Goal: Task Accomplishment & Management: Complete application form

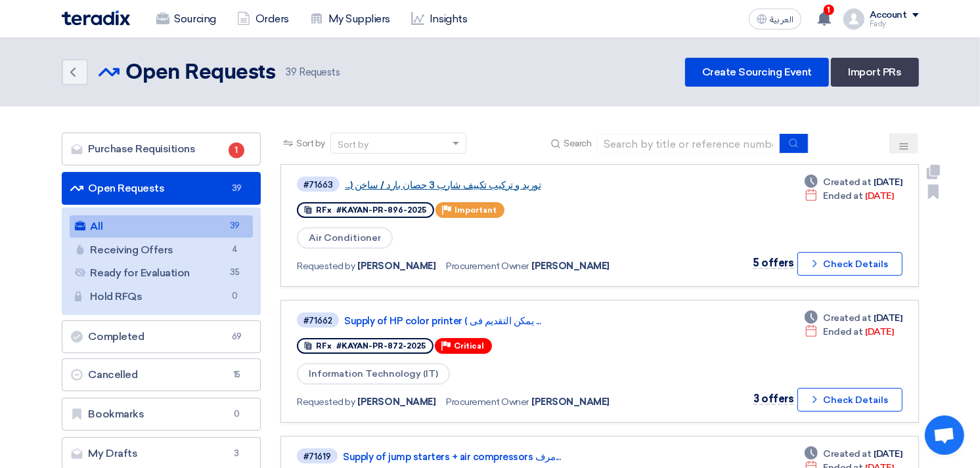
click at [478, 179] on link "توريد و تركيب تكييف شارب 3 حصان بارد / ساخن (..." at bounding box center [509, 185] width 328 height 12
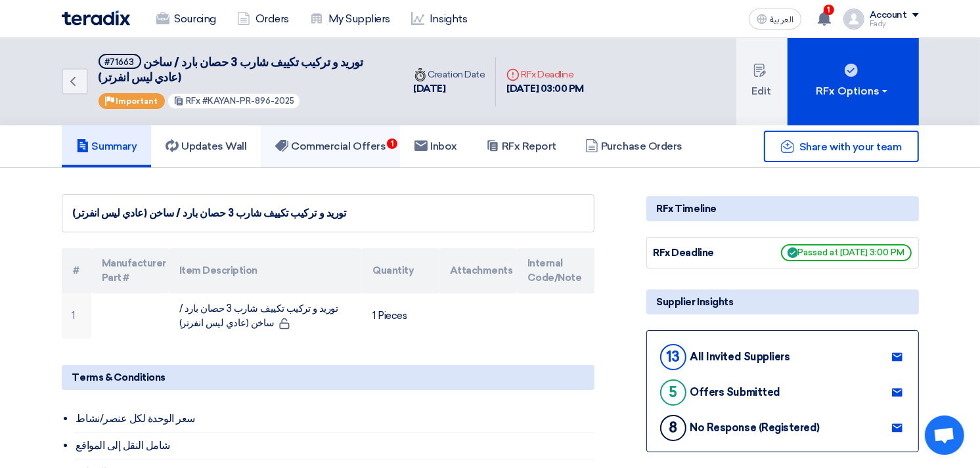
click at [362, 146] on h5 "Commercial Offers 1" at bounding box center [330, 146] width 110 height 13
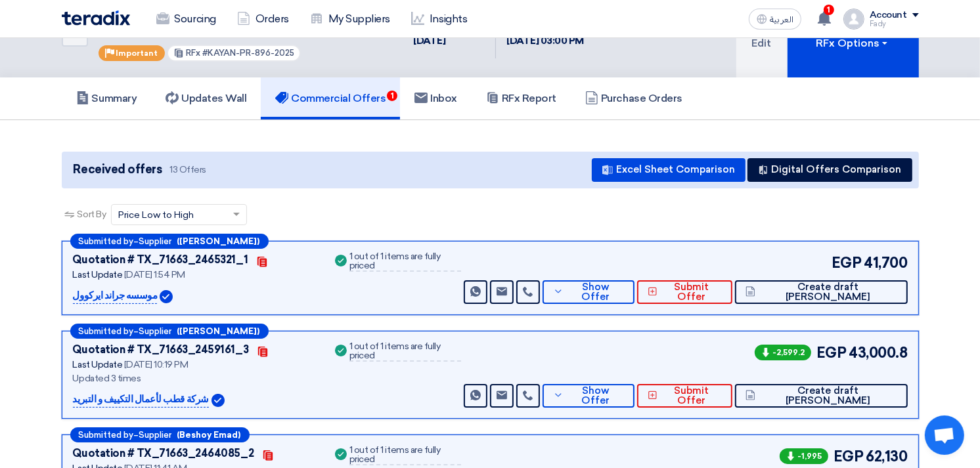
scroll to position [73, 0]
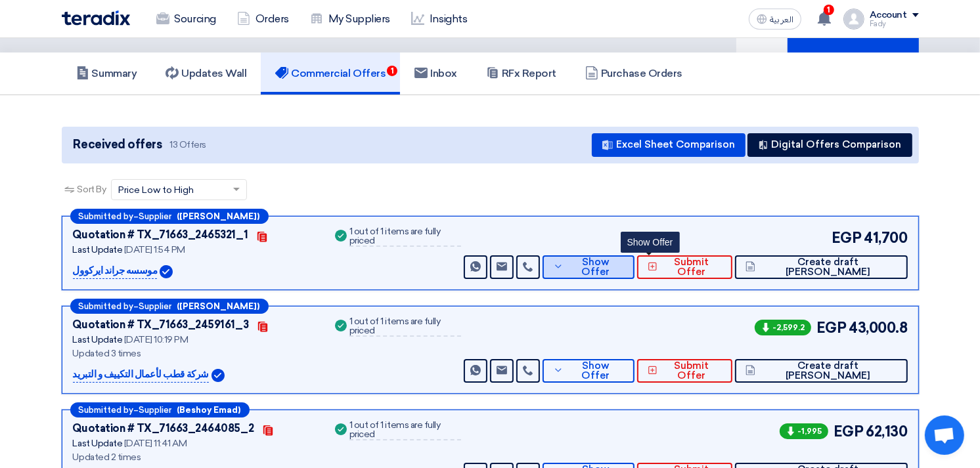
click at [635, 273] on button "Show Offer" at bounding box center [589, 268] width 92 height 24
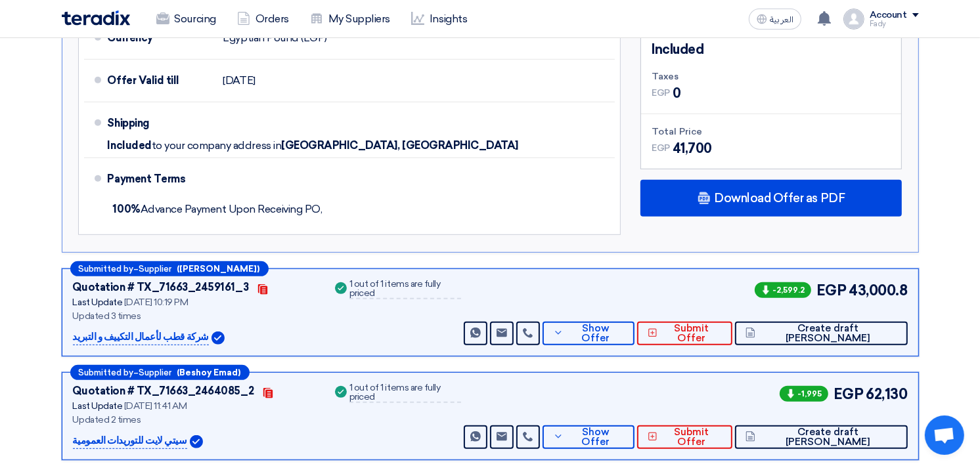
scroll to position [219, 0]
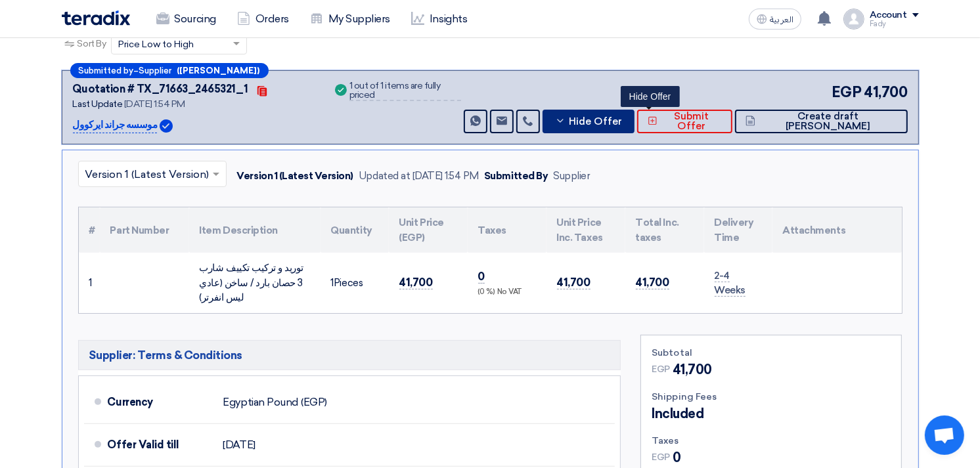
click at [622, 124] on span "Hide Offer" at bounding box center [595, 122] width 53 height 10
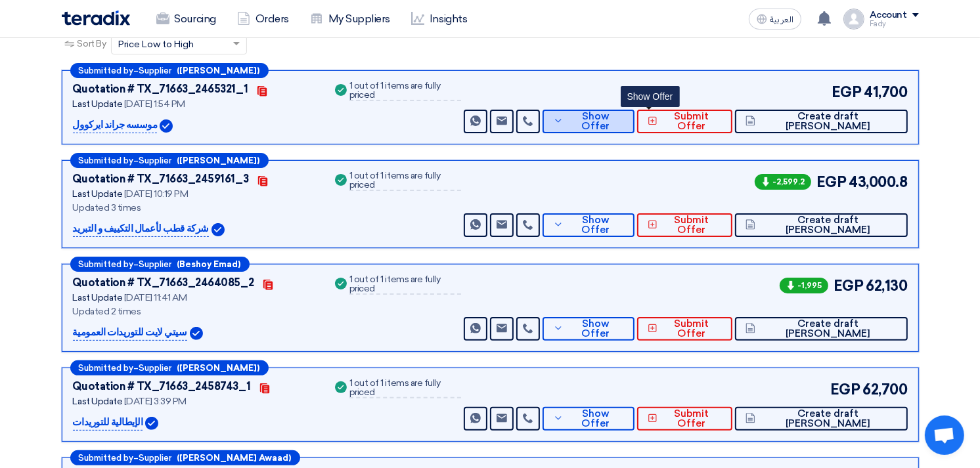
click at [624, 123] on span "Show Offer" at bounding box center [595, 122] width 57 height 20
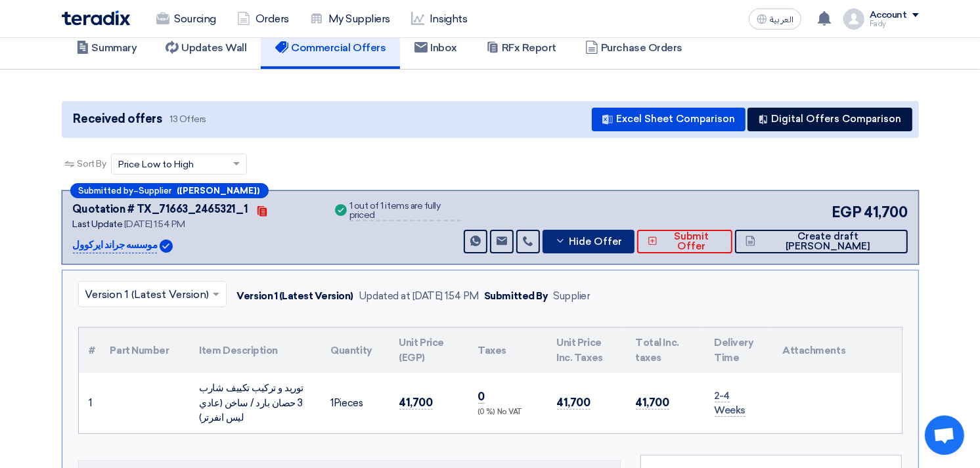
scroll to position [73, 0]
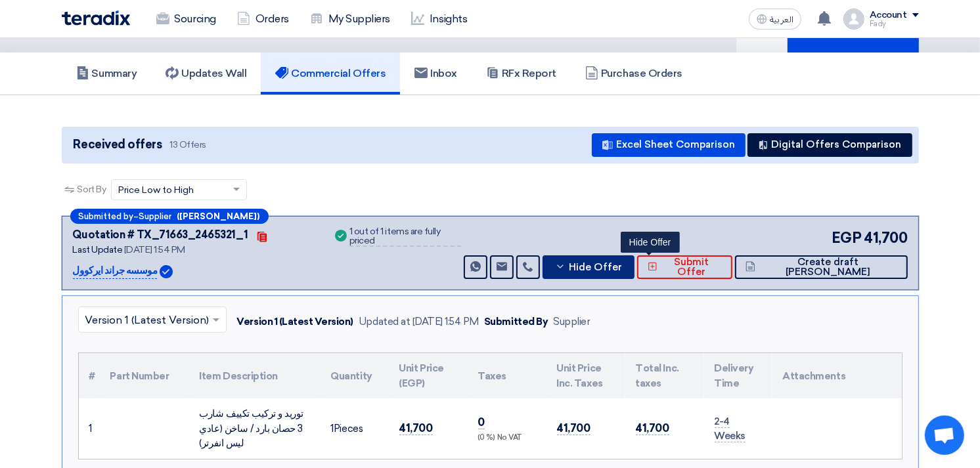
click at [635, 257] on button "Hide Offer" at bounding box center [589, 268] width 92 height 24
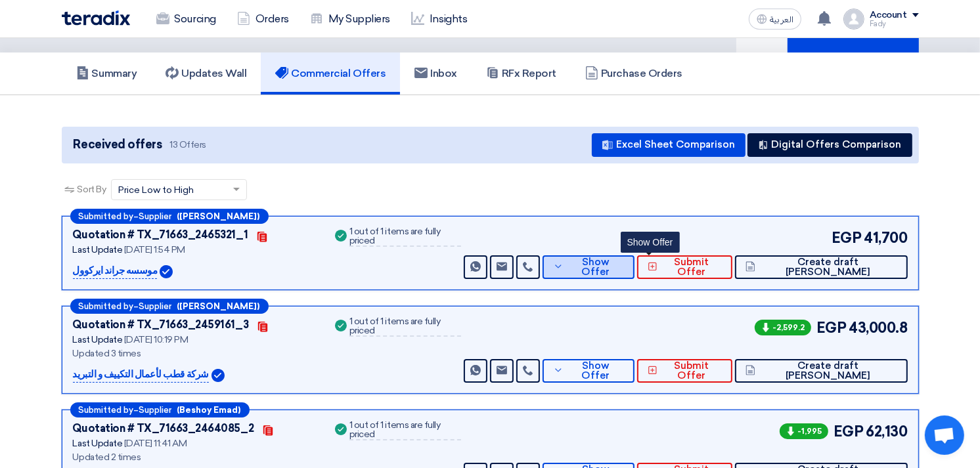
click at [624, 261] on span "Show Offer" at bounding box center [595, 268] width 57 height 20
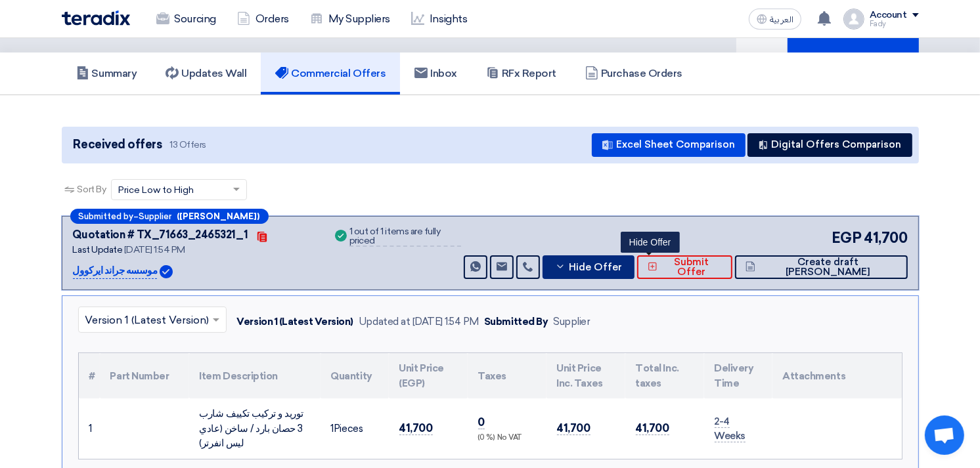
click at [622, 263] on span "Hide Offer" at bounding box center [595, 268] width 53 height 10
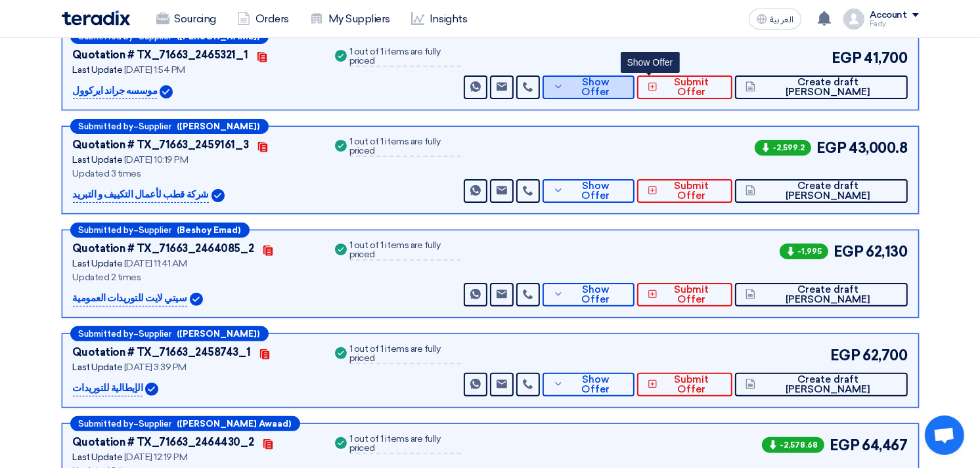
scroll to position [292, 0]
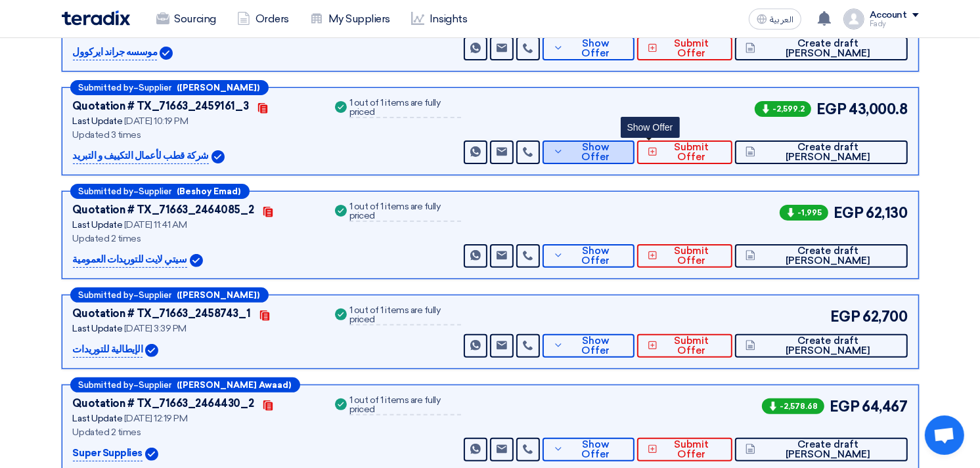
click at [624, 147] on span "Show Offer" at bounding box center [595, 153] width 57 height 20
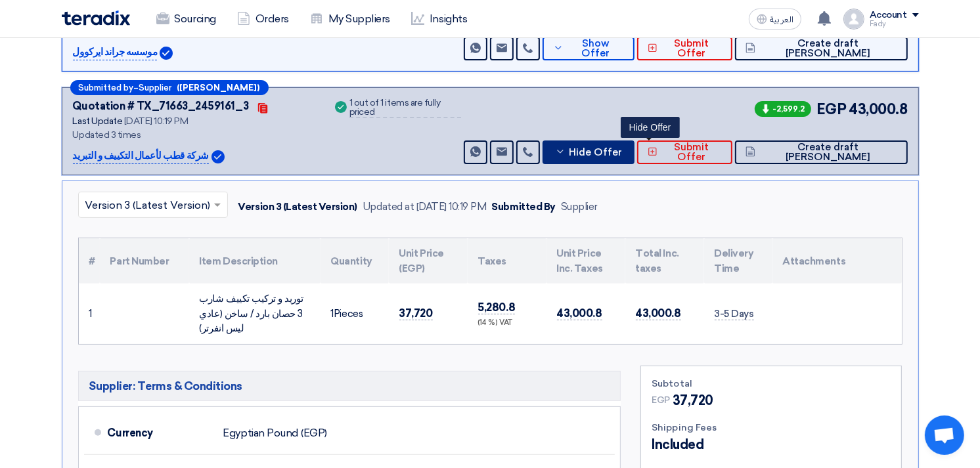
click at [622, 148] on span "Hide Offer" at bounding box center [595, 153] width 53 height 10
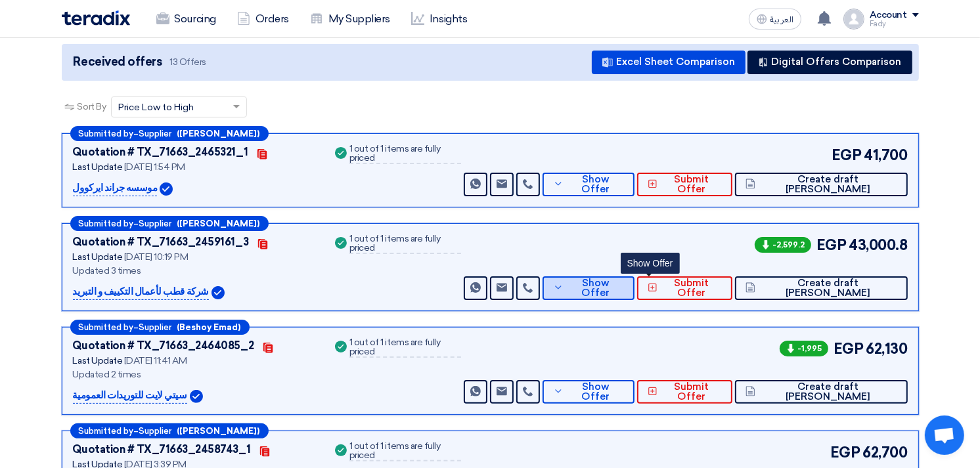
scroll to position [146, 0]
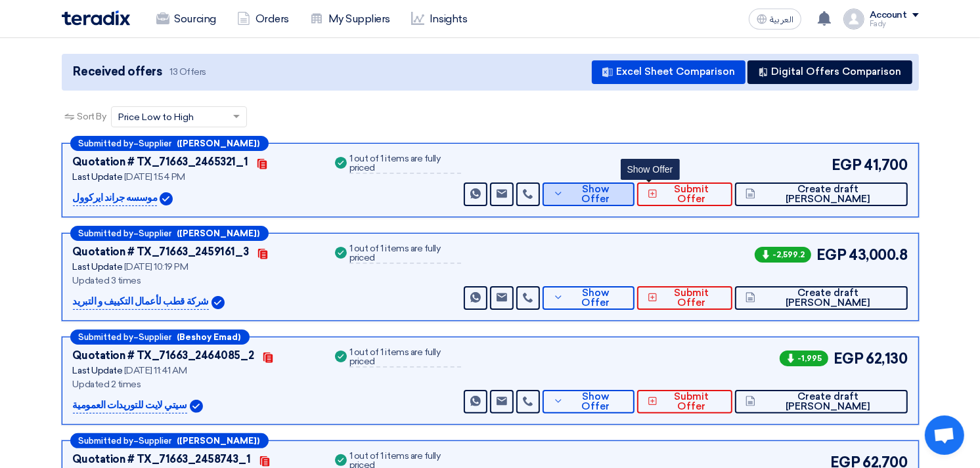
click at [624, 191] on span "Show Offer" at bounding box center [595, 195] width 57 height 20
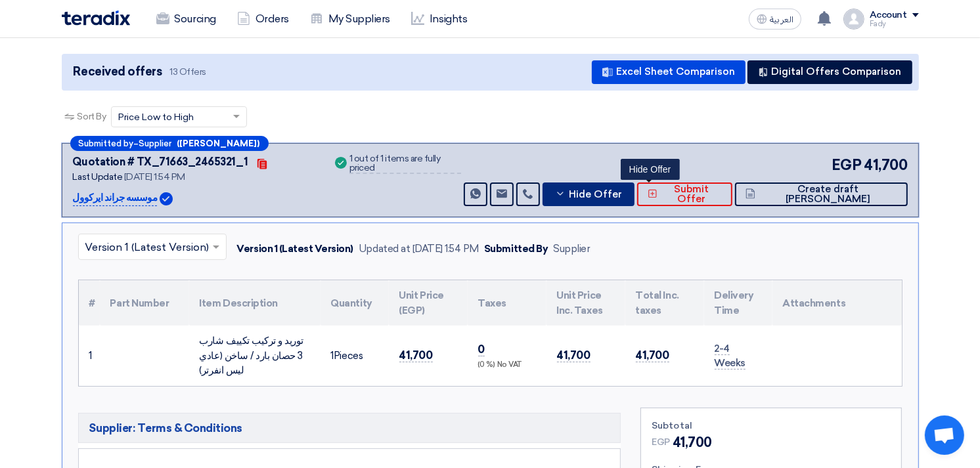
click at [622, 191] on span "Hide Offer" at bounding box center [595, 195] width 53 height 10
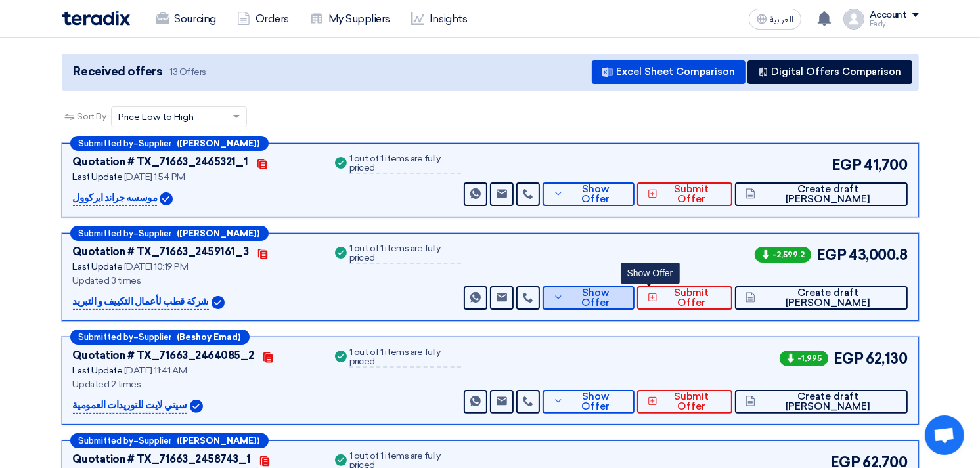
click at [624, 294] on span "Show Offer" at bounding box center [595, 298] width 57 height 20
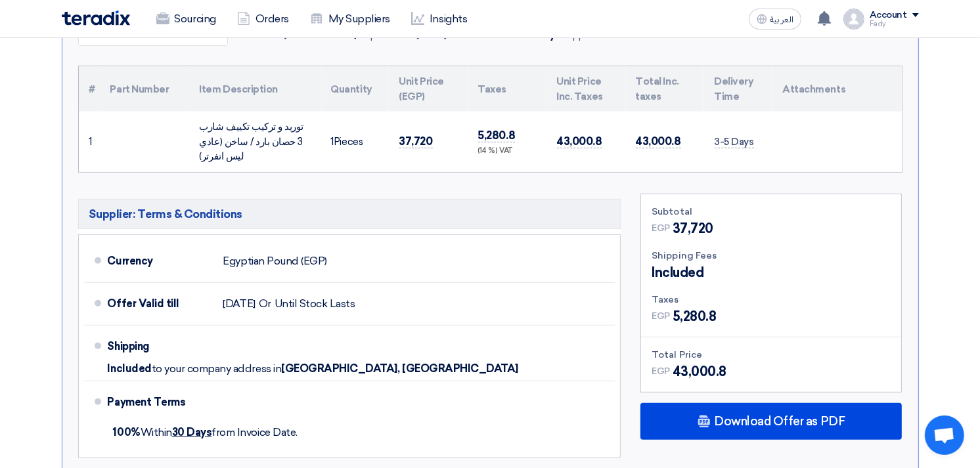
scroll to position [292, 0]
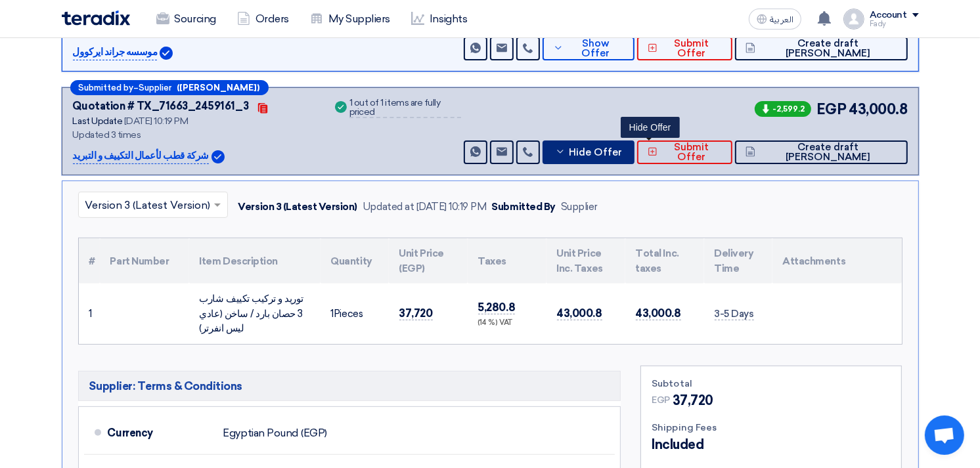
click at [635, 156] on button "Hide Offer" at bounding box center [589, 153] width 92 height 24
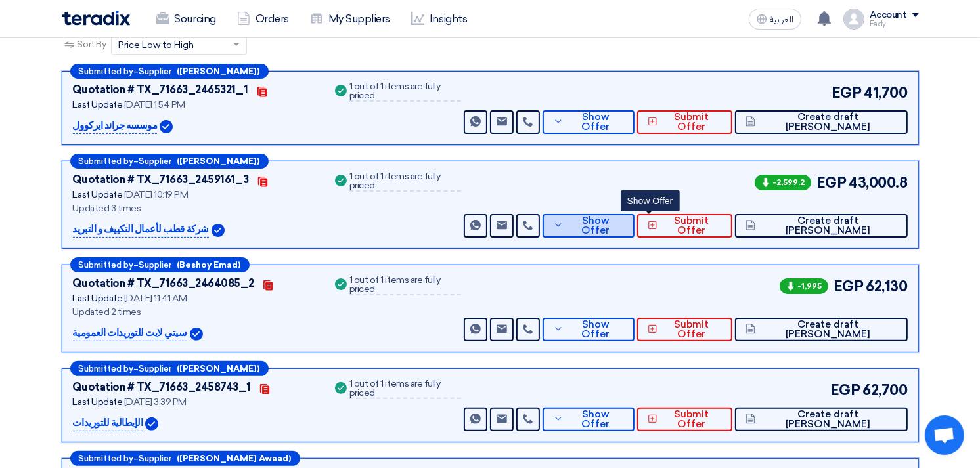
scroll to position [73, 0]
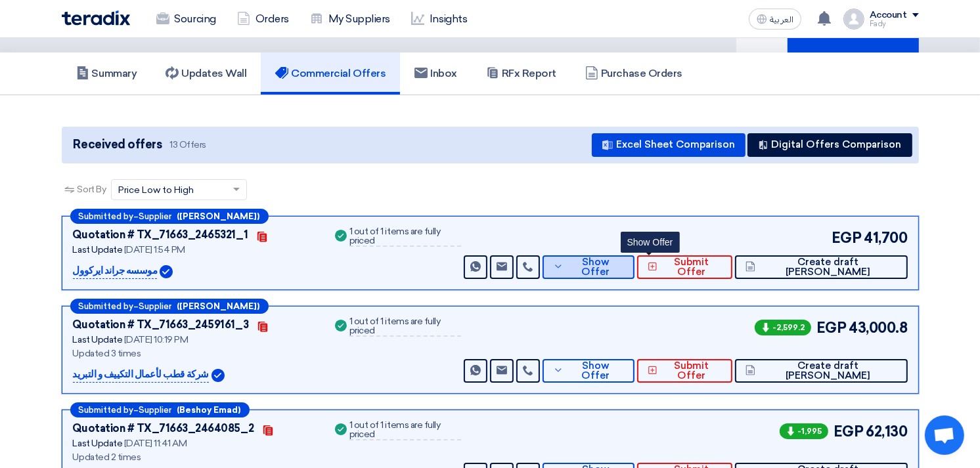
click at [624, 268] on span "Show Offer" at bounding box center [595, 268] width 57 height 20
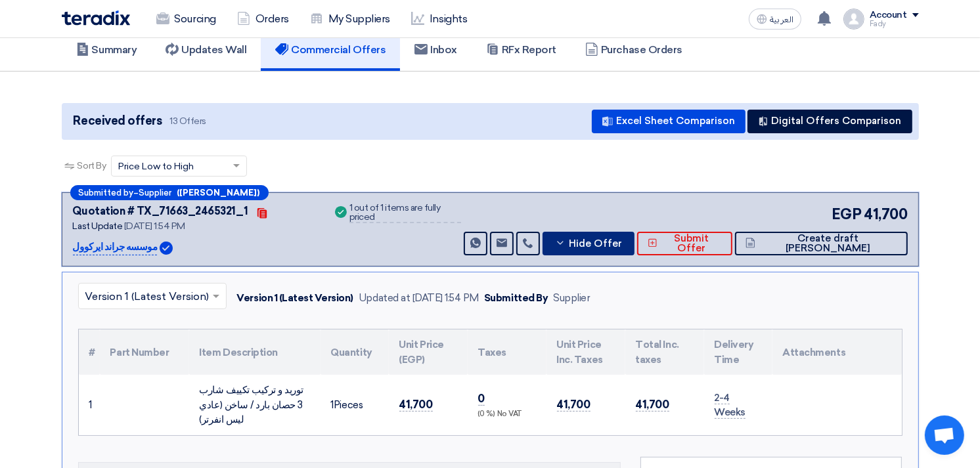
scroll to position [0, 0]
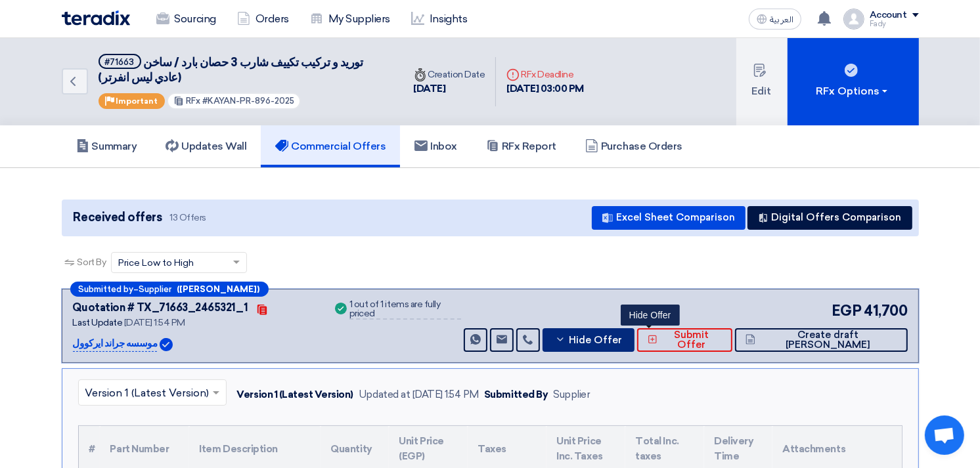
click at [622, 336] on span "Hide Offer" at bounding box center [595, 341] width 53 height 10
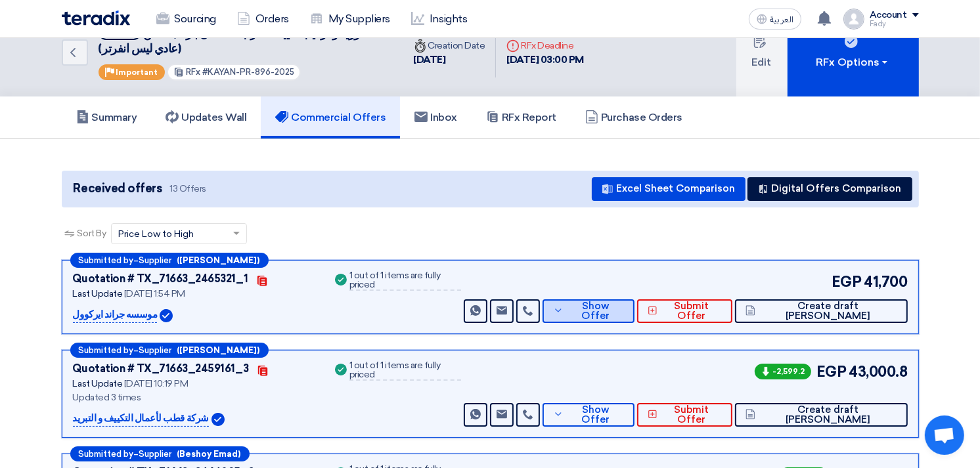
scroll to position [73, 0]
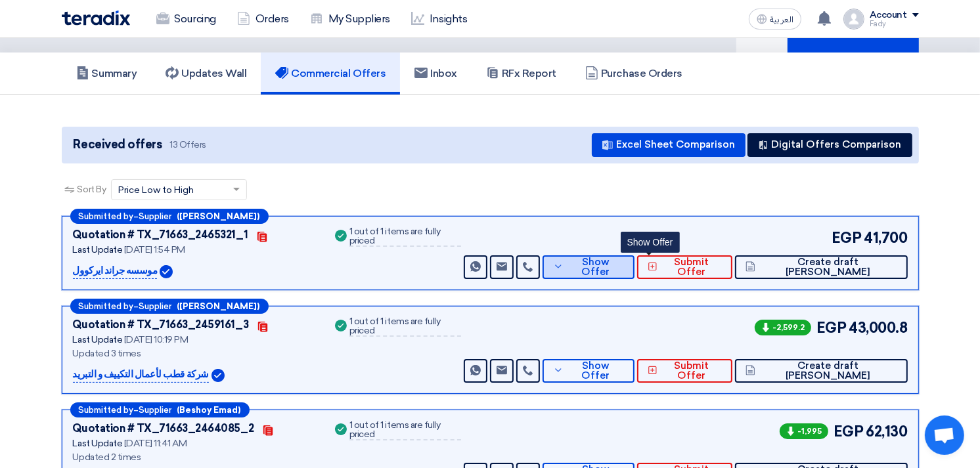
click at [564, 265] on icon at bounding box center [558, 266] width 11 height 11
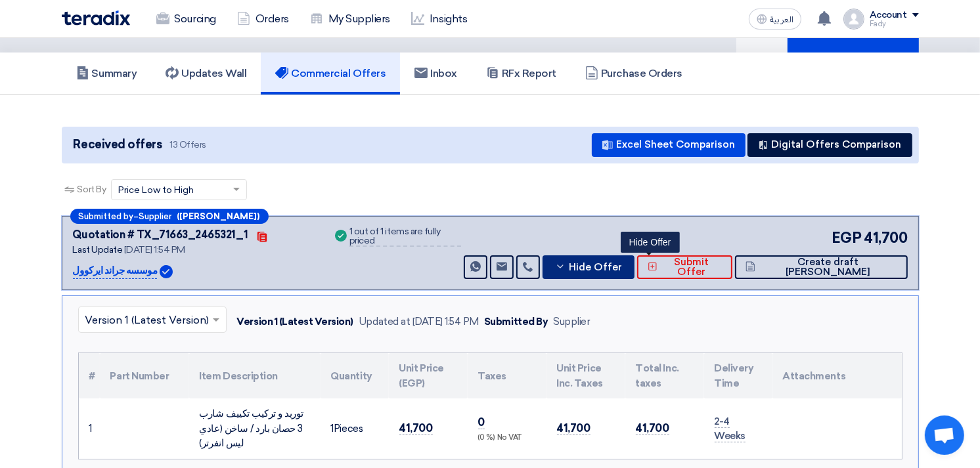
click at [566, 265] on icon at bounding box center [560, 266] width 11 height 11
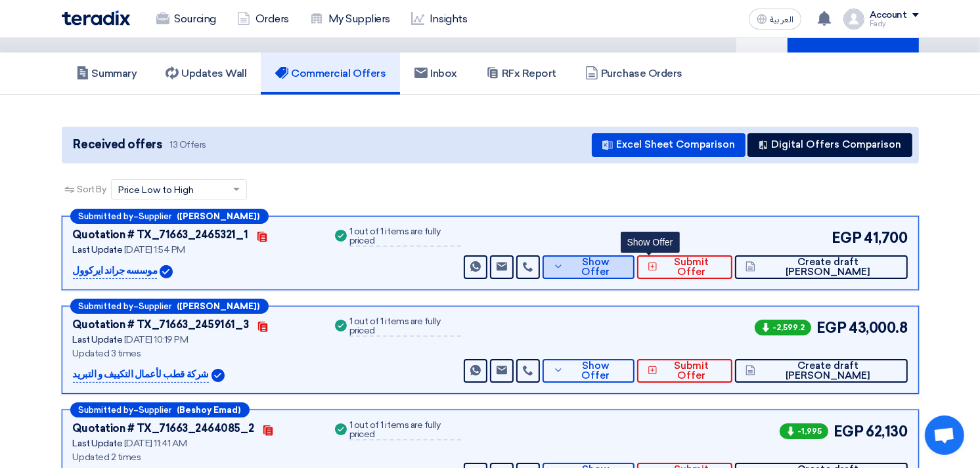
click at [624, 264] on span "Show Offer" at bounding box center [595, 268] width 57 height 20
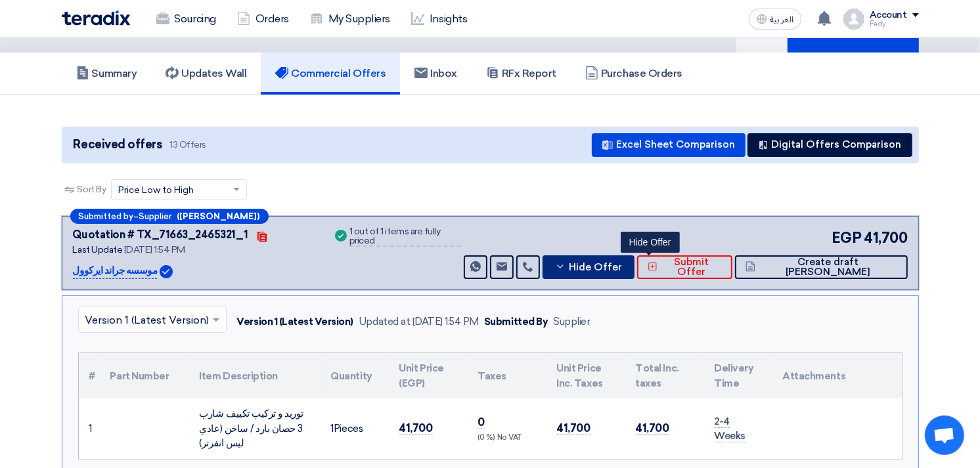
click at [566, 261] on icon at bounding box center [560, 266] width 11 height 11
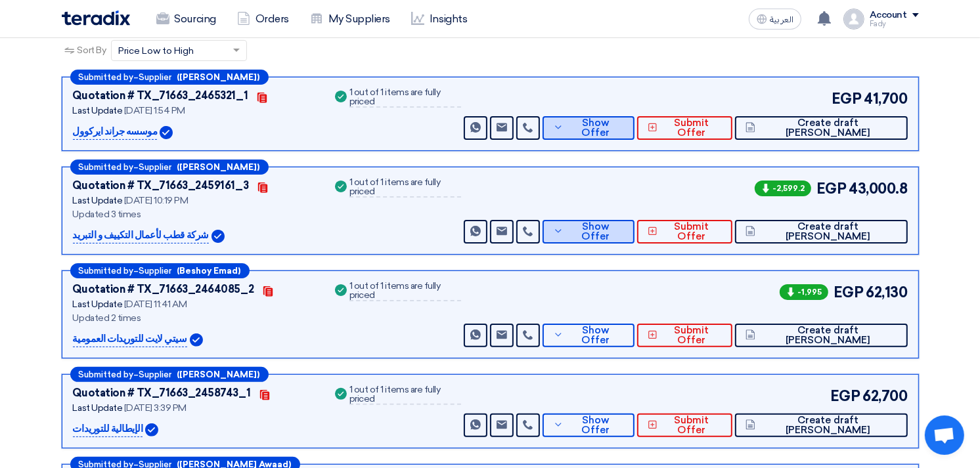
scroll to position [219, 0]
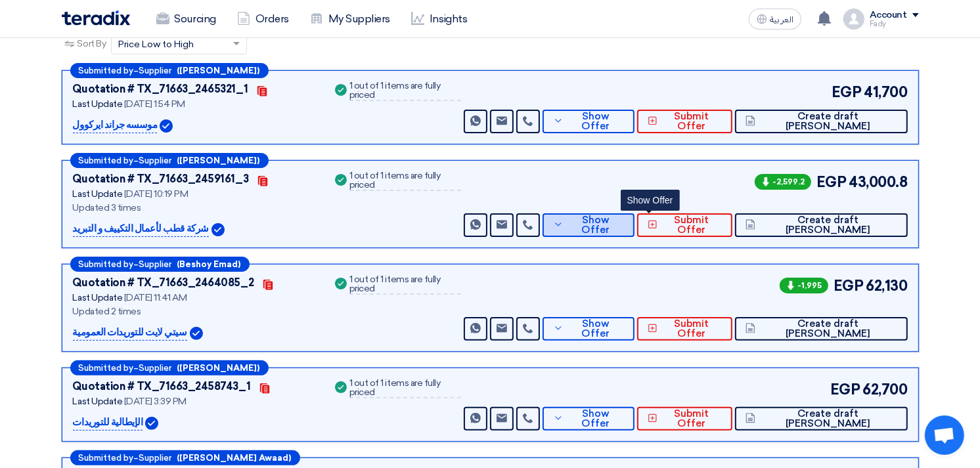
click at [624, 227] on span "Show Offer" at bounding box center [595, 225] width 57 height 20
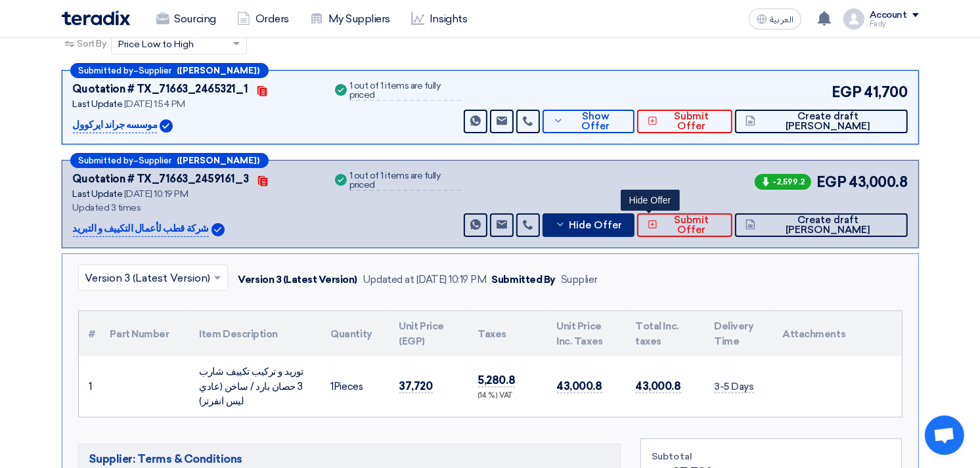
scroll to position [365, 0]
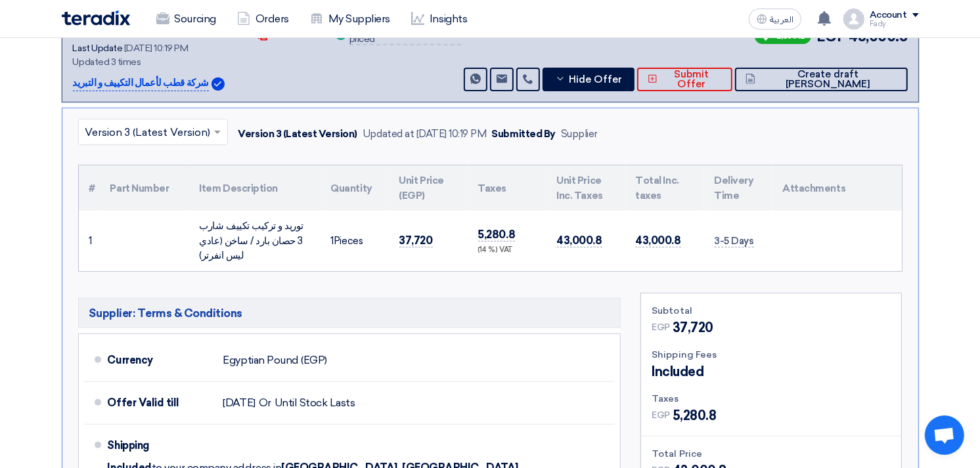
click at [653, 64] on div "-2,599.2 EGP 43,000.8 Send Message Send Message" at bounding box center [684, 59] width 446 height 66
click at [622, 75] on span "Hide Offer" at bounding box center [595, 80] width 53 height 10
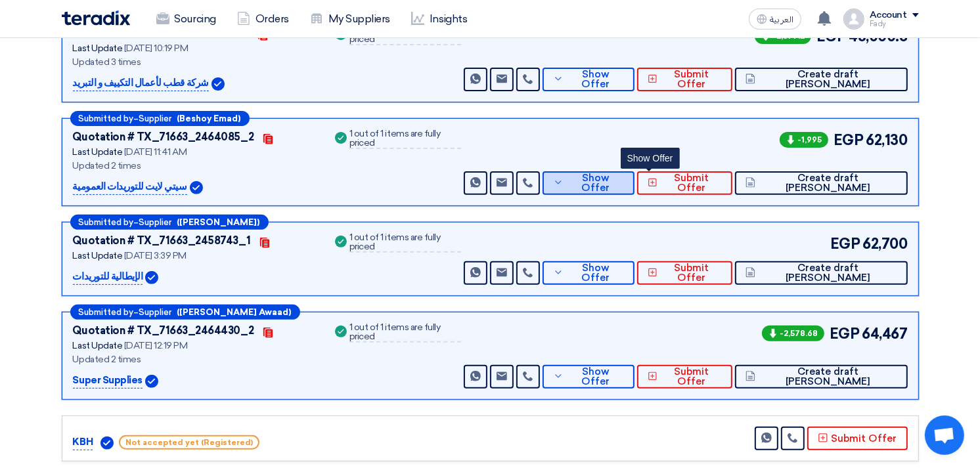
click at [624, 180] on span "Show Offer" at bounding box center [595, 183] width 57 height 20
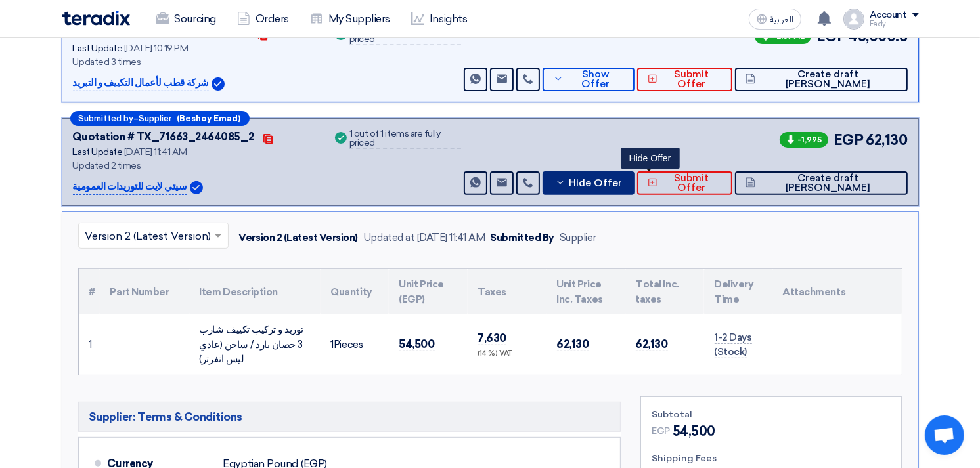
click at [622, 181] on span "Hide Offer" at bounding box center [595, 184] width 53 height 10
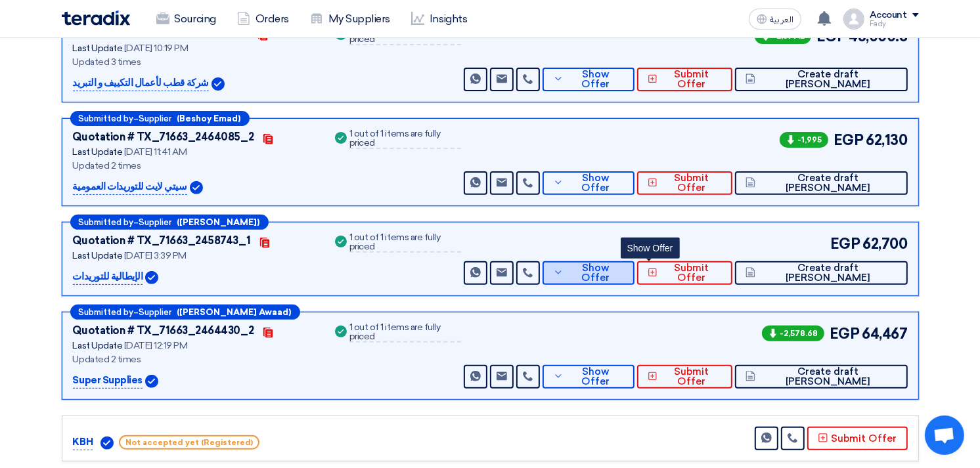
click at [624, 268] on span "Show Offer" at bounding box center [595, 273] width 57 height 20
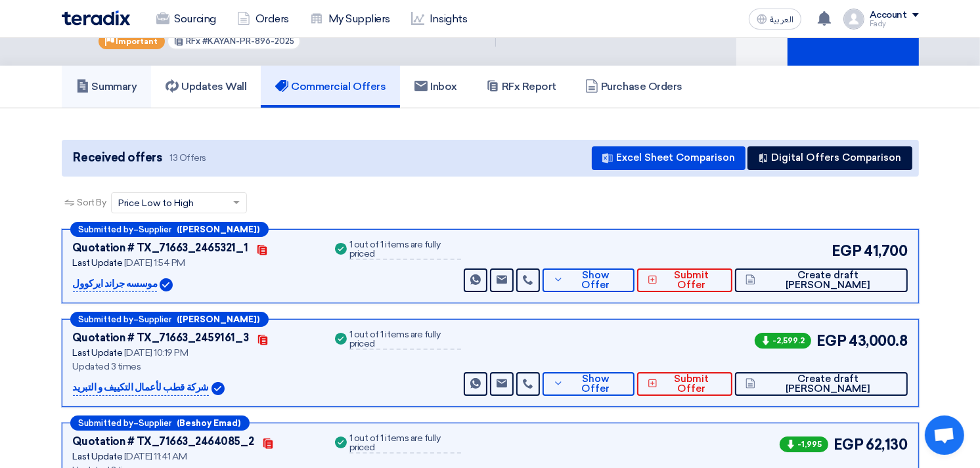
scroll to position [0, 0]
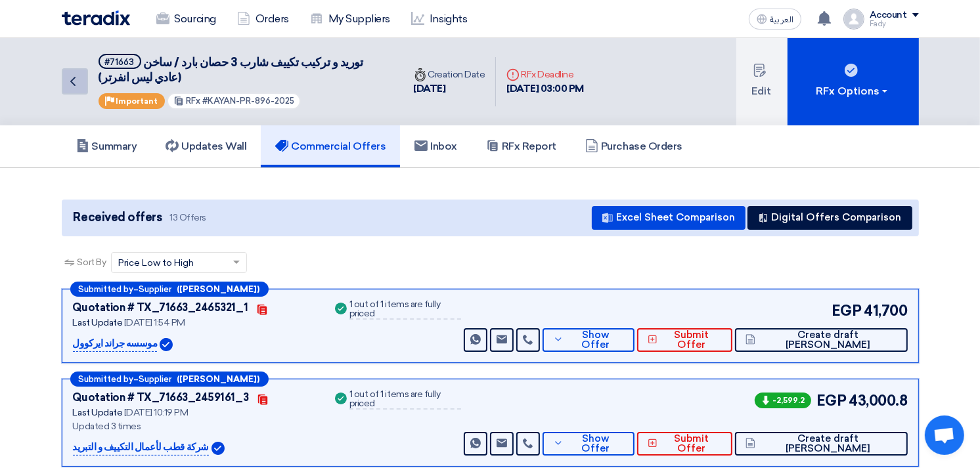
click at [70, 74] on icon "Back" at bounding box center [73, 82] width 16 height 16
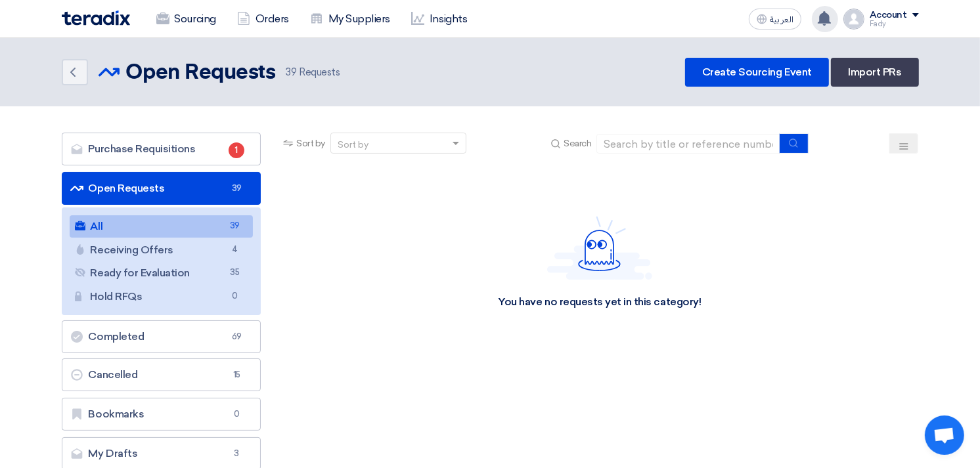
click at [826, 14] on use at bounding box center [824, 18] width 13 height 14
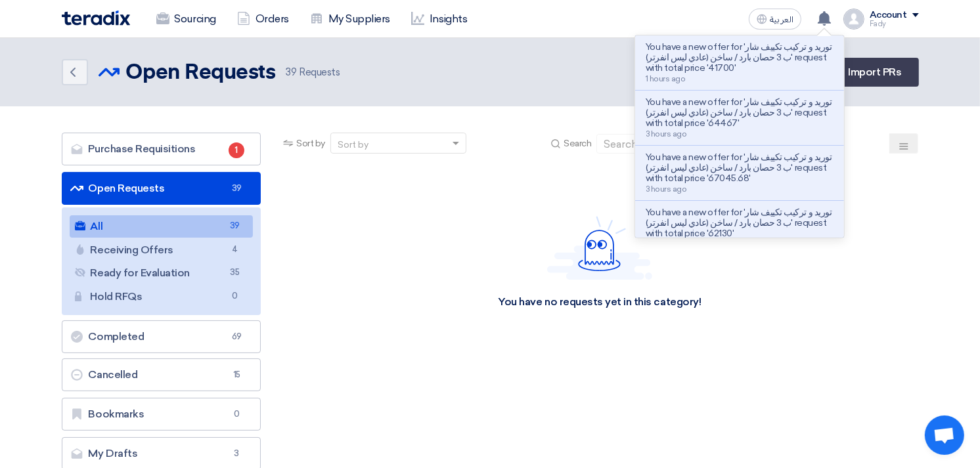
click at [959, 60] on header "Back Open Requests Open Requests 39" at bounding box center [490, 72] width 980 height 68
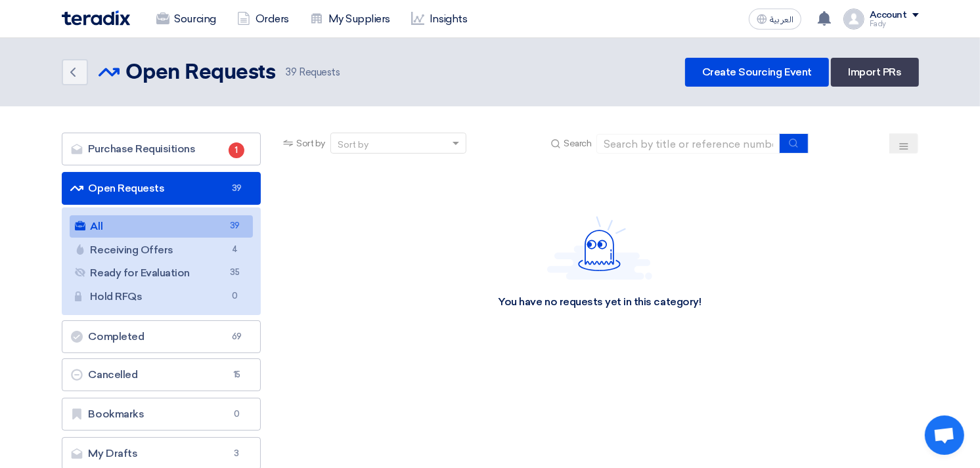
click at [204, 213] on ul "All All 39 Receiving Offers Receiving Offers 4 Ready for Evaluation Ready for E…" at bounding box center [162, 262] width 200 height 108
click at [208, 233] on link "All All 39" at bounding box center [162, 226] width 184 height 22
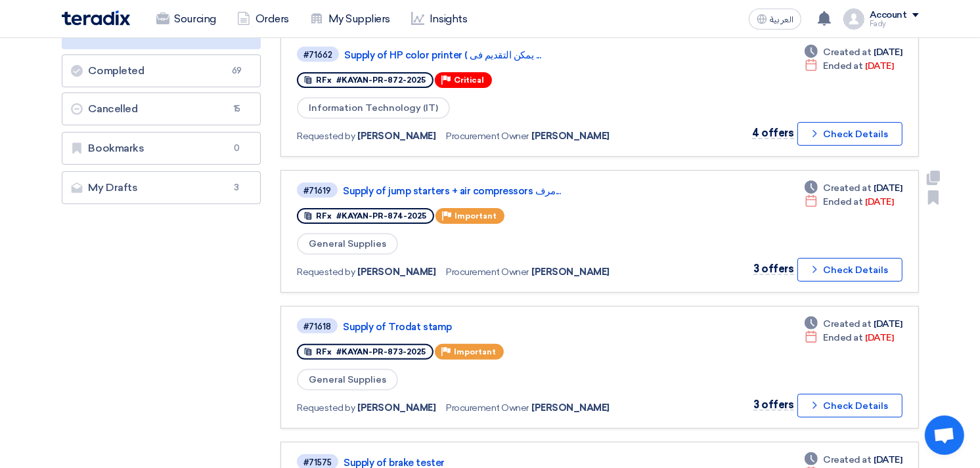
scroll to position [292, 0]
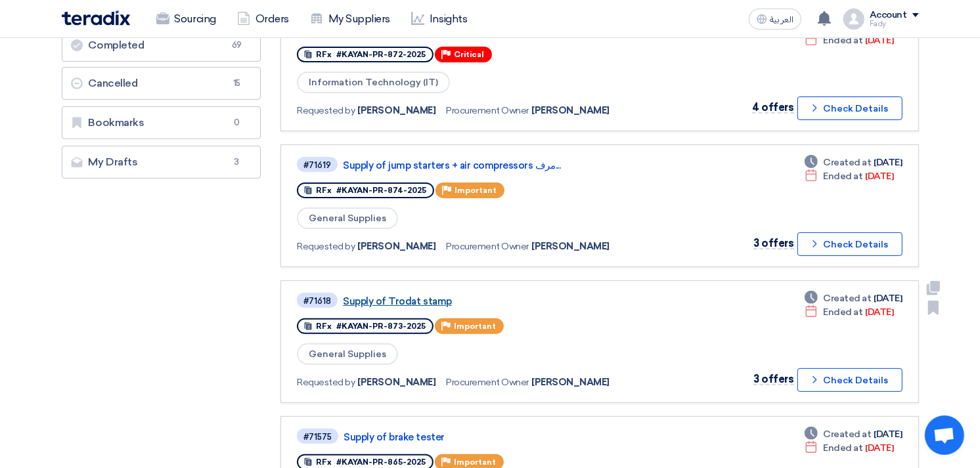
click at [377, 296] on link "Supply of Trodat stamp" at bounding box center [507, 302] width 328 height 12
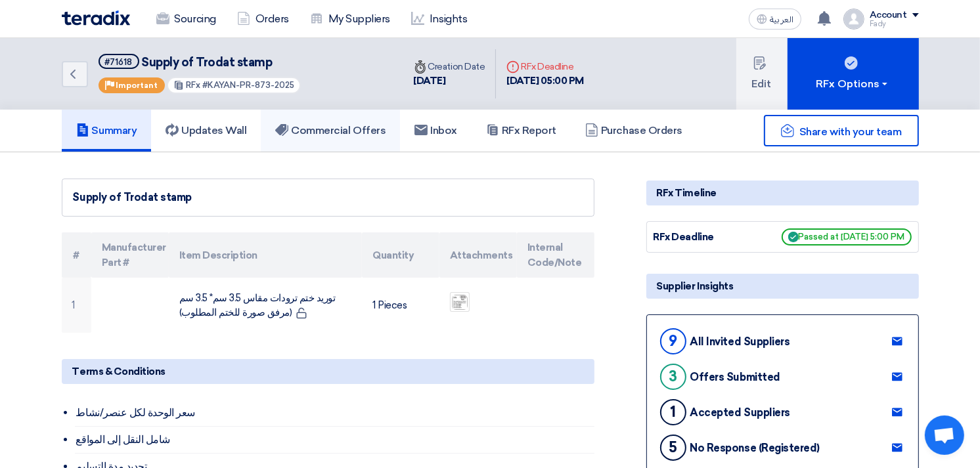
click at [337, 116] on link "Commercial Offers" at bounding box center [330, 131] width 139 height 42
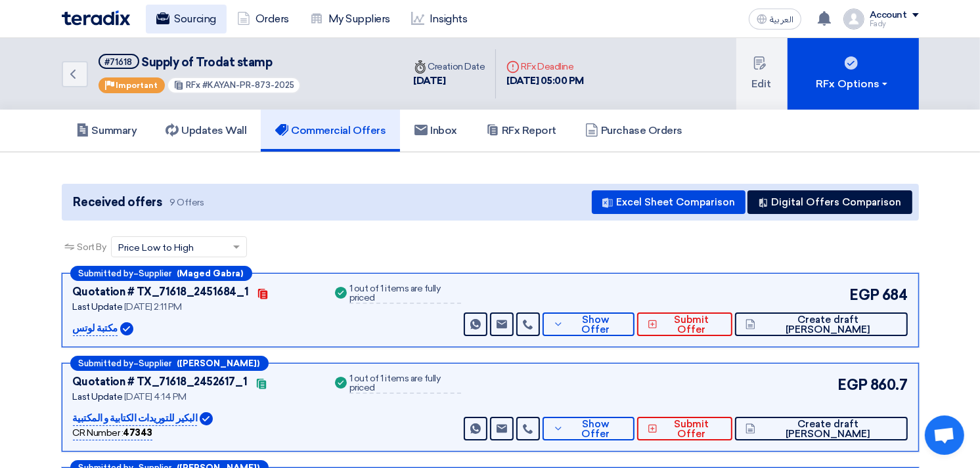
click at [188, 13] on link "Sourcing" at bounding box center [186, 19] width 81 height 29
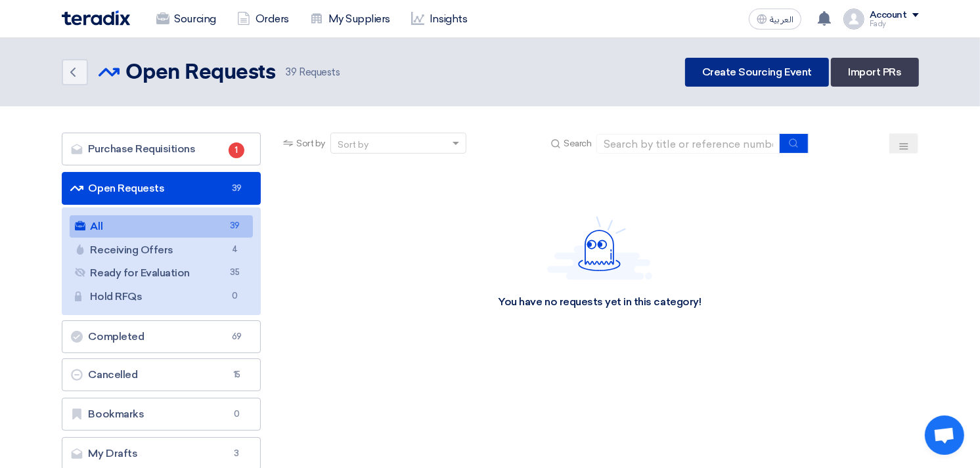
click at [747, 75] on link "Create Sourcing Event" at bounding box center [757, 72] width 144 height 29
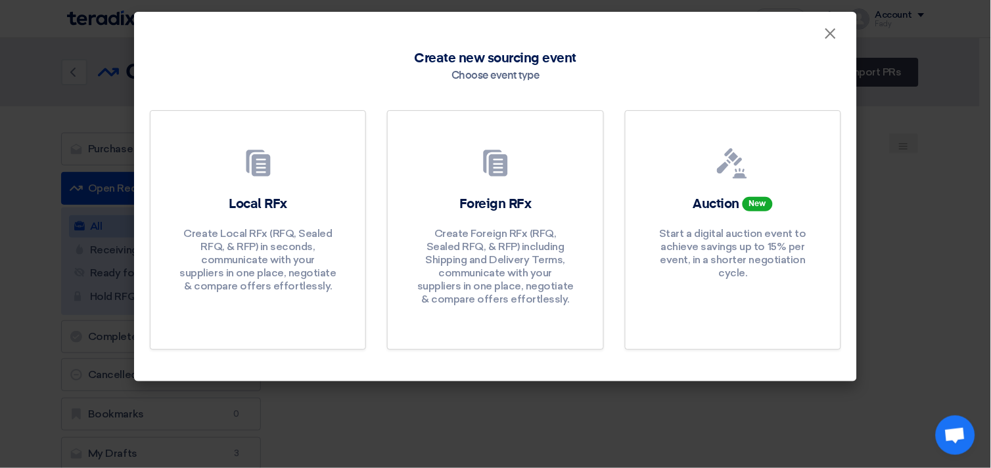
click at [110, 221] on modal-container "× Create new sourcing event Choose event type Local RFx Create Local RFx (RFQ, …" at bounding box center [495, 234] width 991 height 468
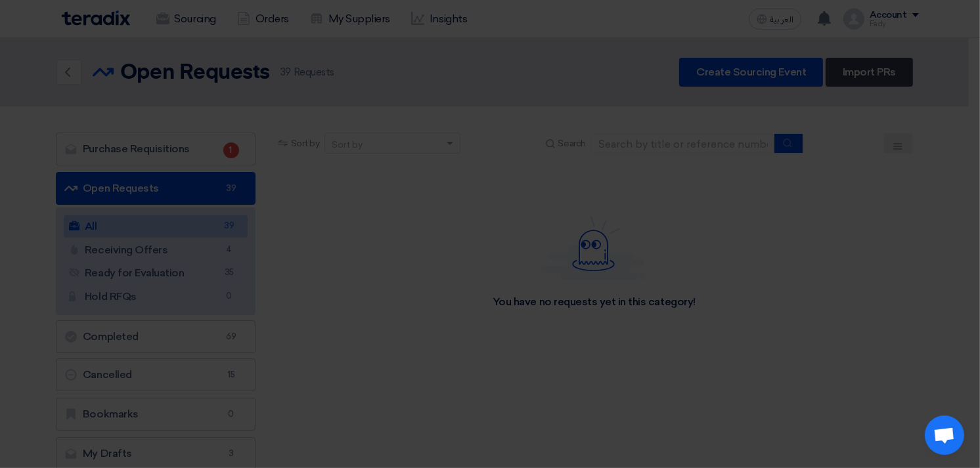
click at [225, 204] on p "Create Local RFx (RFQ, Sealed RFQ, & RFP) in seconds, communicate with your sup…" at bounding box center [253, 227] width 158 height 66
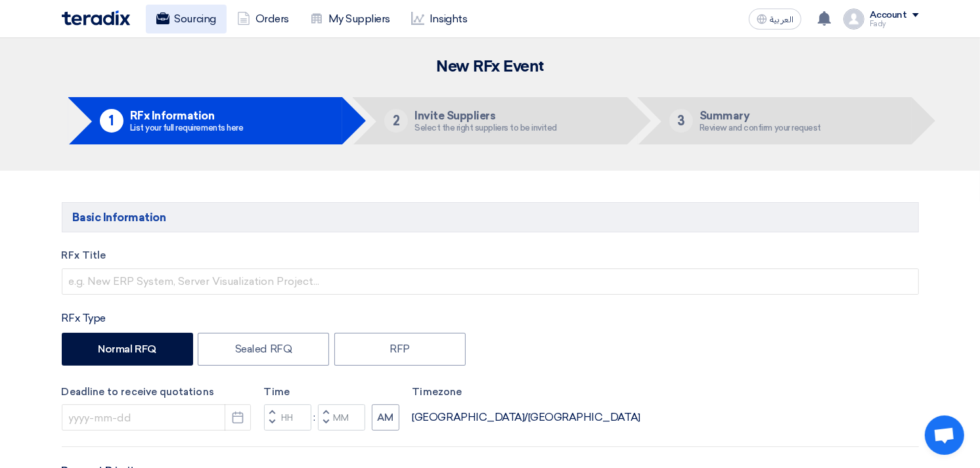
click at [166, 20] on use at bounding box center [162, 18] width 13 height 12
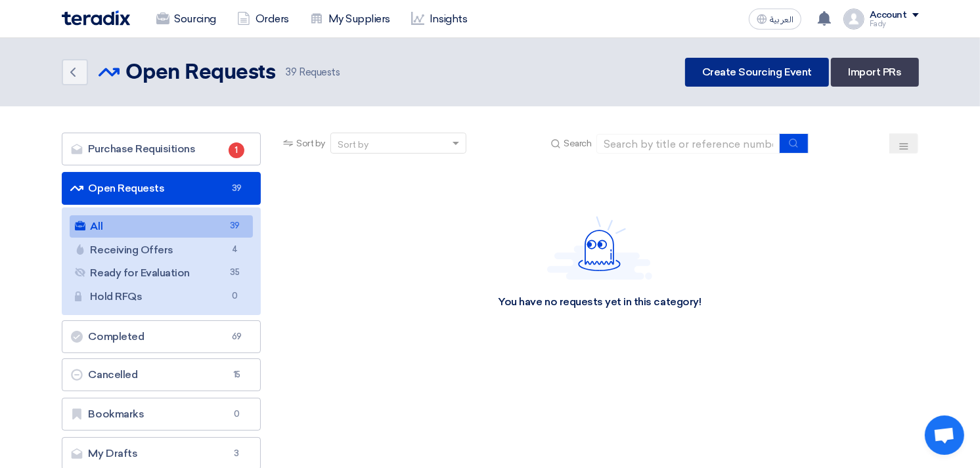
click at [731, 74] on link "Create Sourcing Event" at bounding box center [757, 72] width 144 height 29
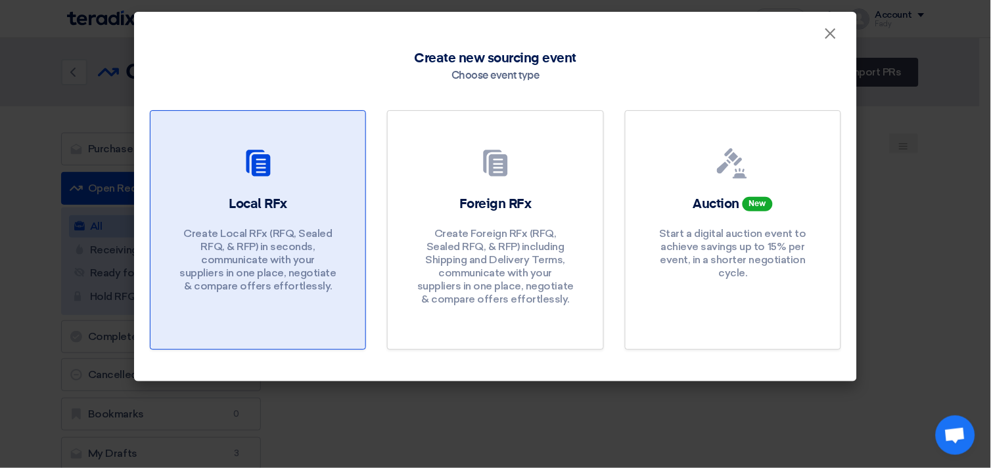
click at [288, 189] on link "Local RFx Create Local RFx (RFQ, Sealed RFQ, & RFP) in seconds, communicate wit…" at bounding box center [258, 230] width 216 height 240
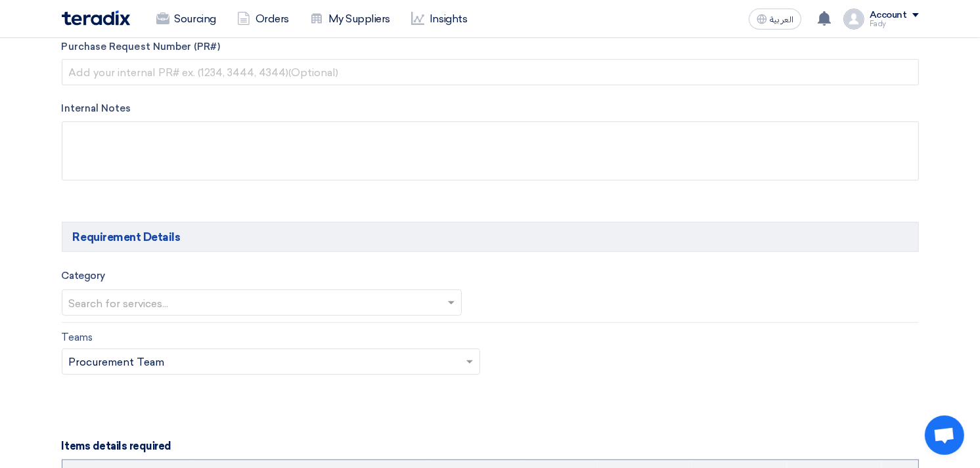
scroll to position [583, 0]
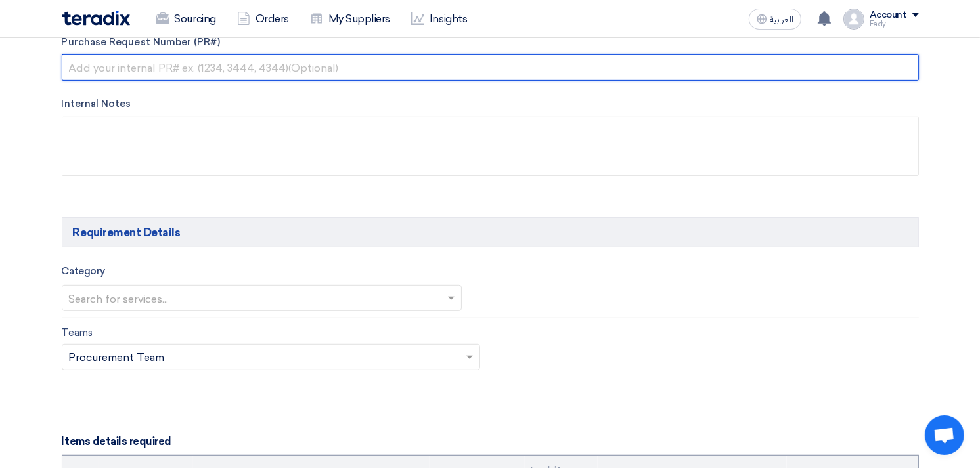
click at [185, 73] on input "text" at bounding box center [490, 68] width 857 height 26
paste input "KAYAN-PR-898-2025"
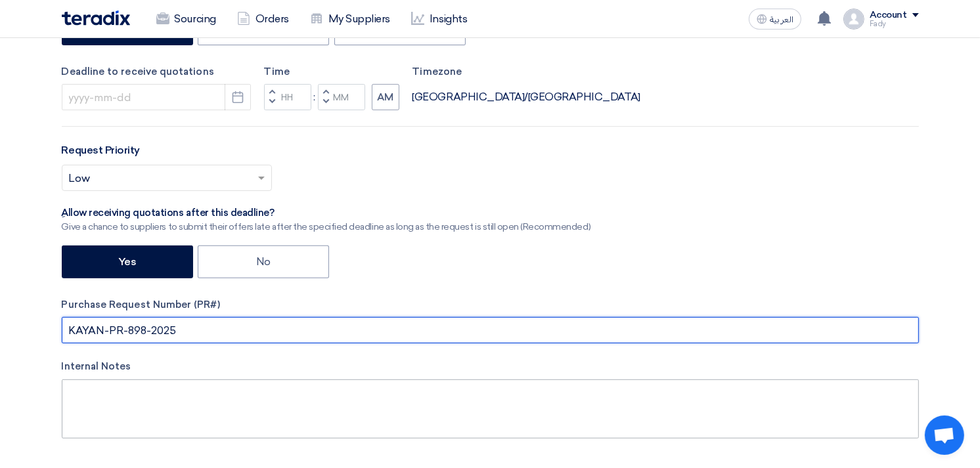
scroll to position [0, 0]
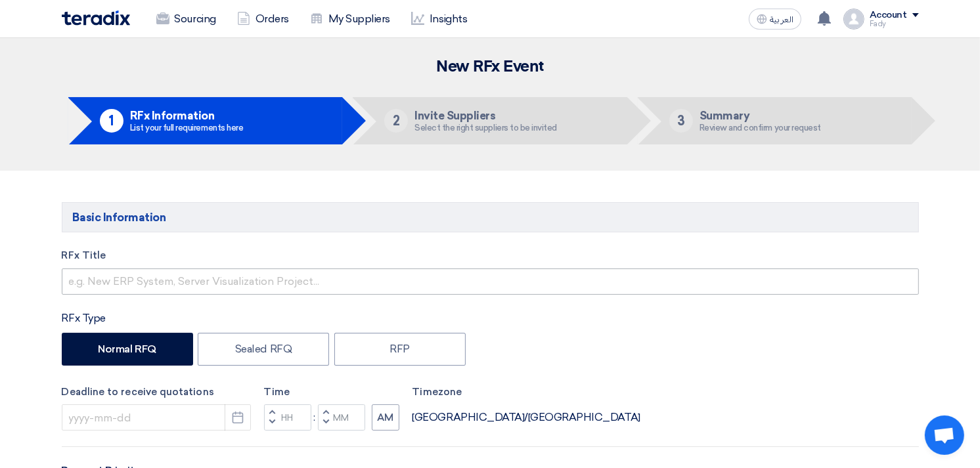
type input "KAYAN-PR-898-2025"
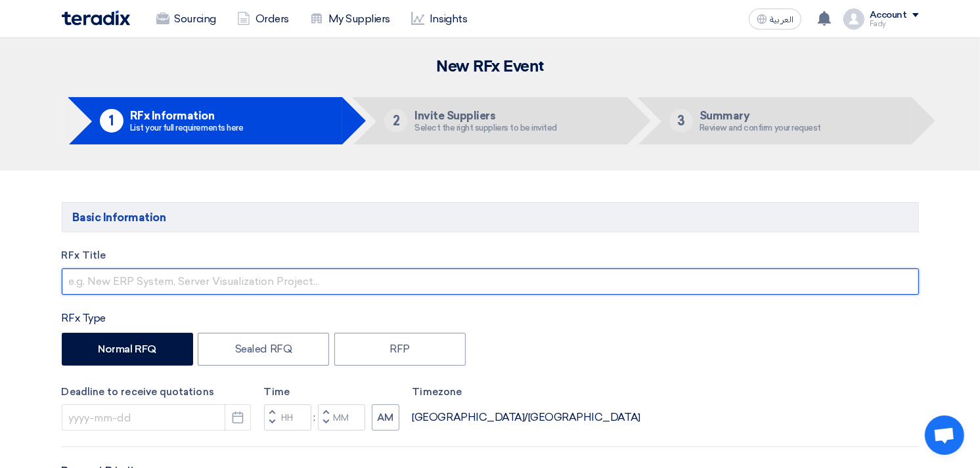
click at [204, 283] on input "text" at bounding box center [490, 282] width 857 height 26
type input "S"
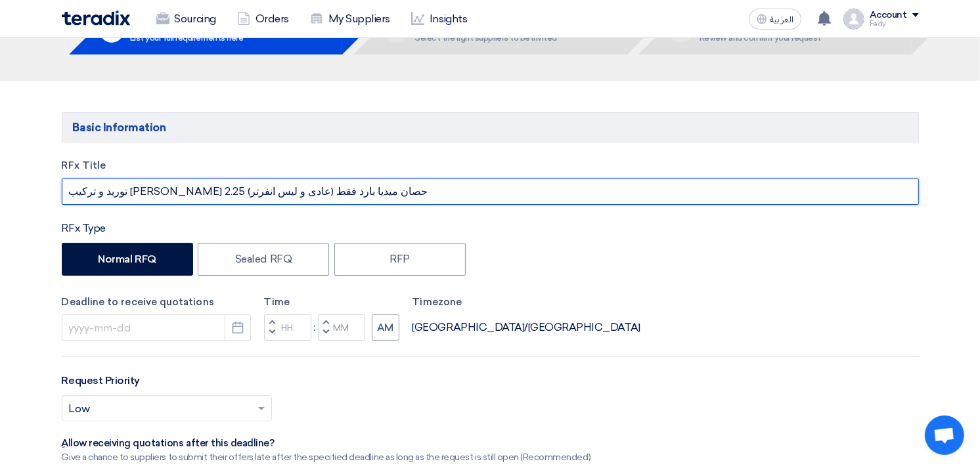
scroll to position [219, 0]
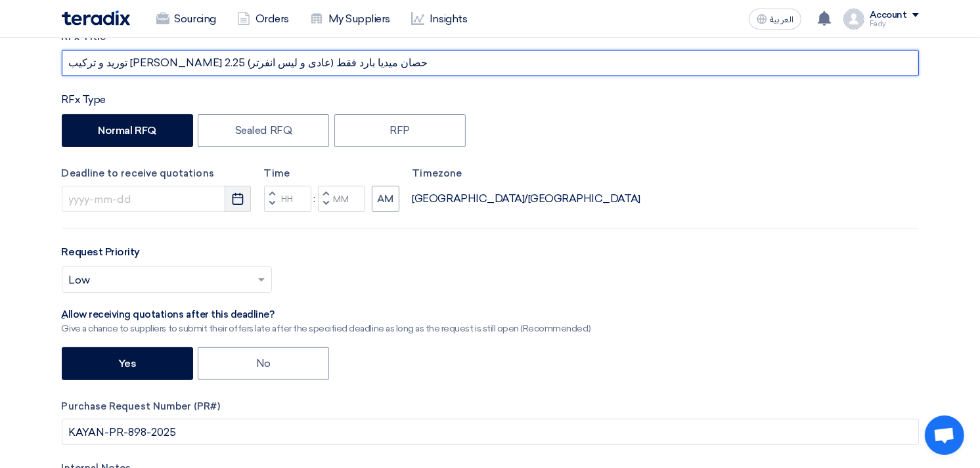
type input "توريد و تركيب [PERSON_NAME] 2.25 حصان ميديا بارد فقط (عادى و ليس انفرتر)"
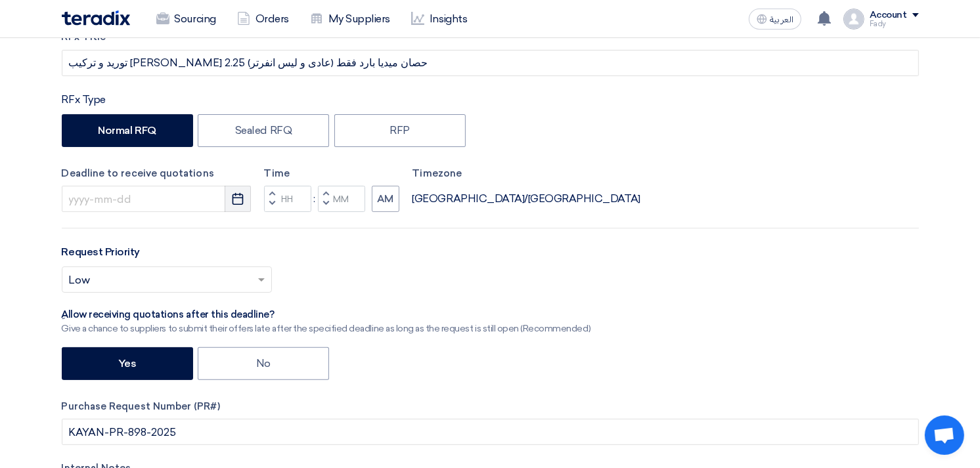
click at [237, 191] on button "Pick a date" at bounding box center [238, 199] width 26 height 26
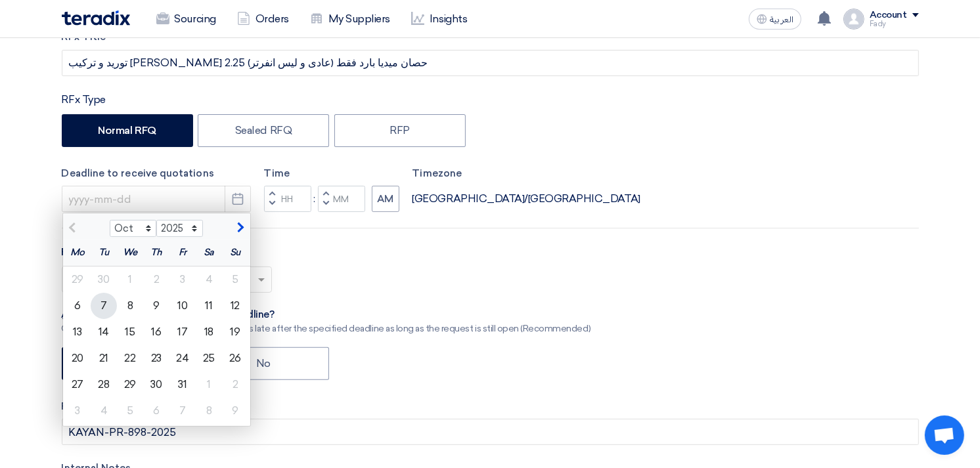
click at [105, 305] on div "7" at bounding box center [104, 306] width 26 height 26
type input "[DATE]"
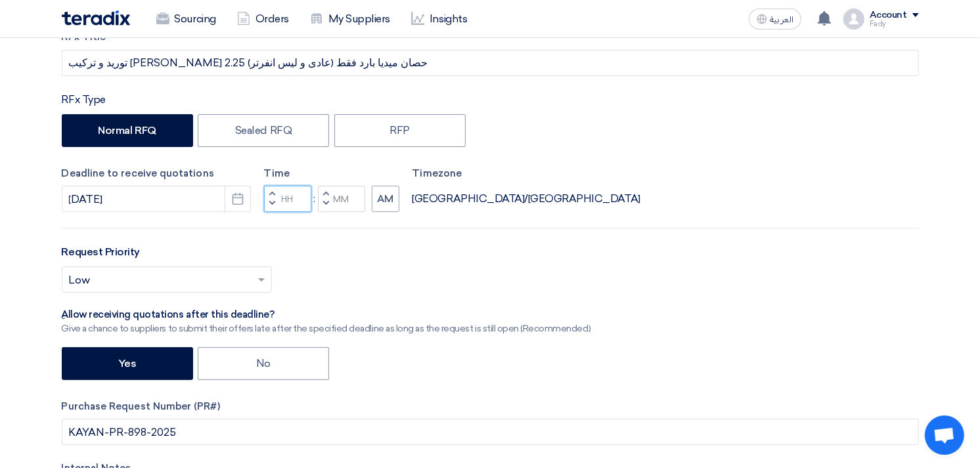
click at [296, 201] on input "Hours" at bounding box center [287, 199] width 47 height 26
type input "03"
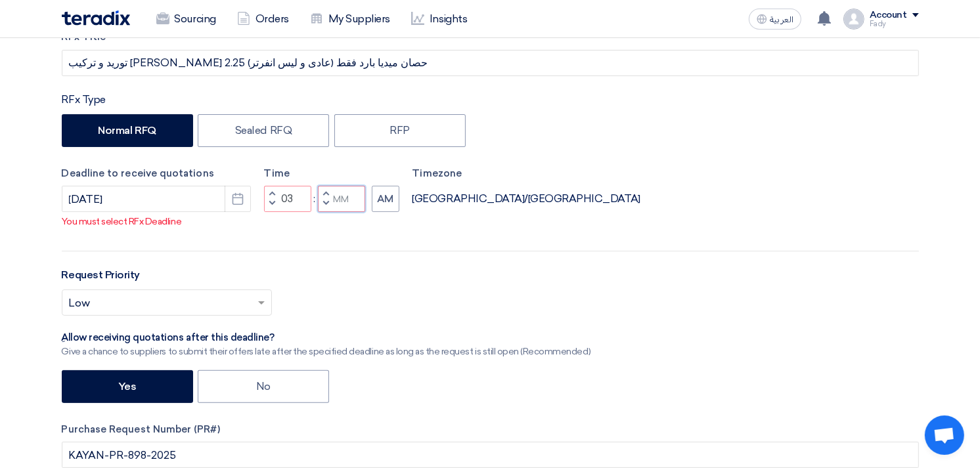
click at [348, 200] on div "Time Increment hours 03 Decrement hours : Increment minutes Decrement minutes AM" at bounding box center [331, 189] width 135 height 47
type input "00"
click at [390, 219] on div "RFx Title توريد و تركيب تكييف كاريير 2.25 حصان ميديا بارد فقط (عادى و ليس انفرت…" at bounding box center [490, 307] width 877 height 554
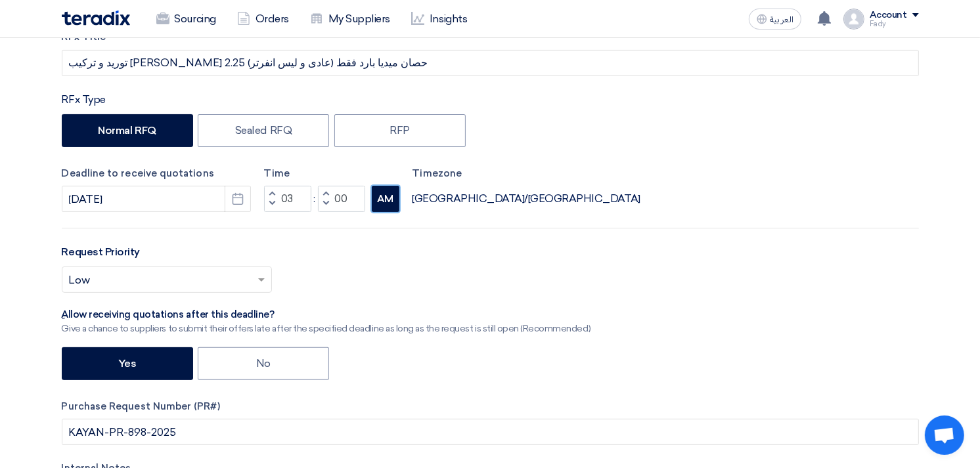
click at [383, 202] on button "AM" at bounding box center [386, 199] width 28 height 26
click at [198, 268] on div "Select priority... × Low ×" at bounding box center [167, 280] width 210 height 26
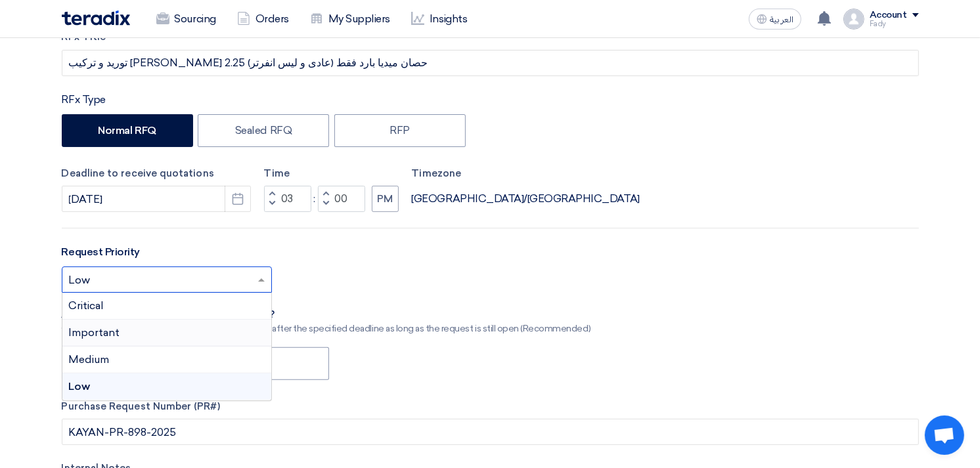
click at [113, 333] on span "Important" at bounding box center [94, 333] width 51 height 12
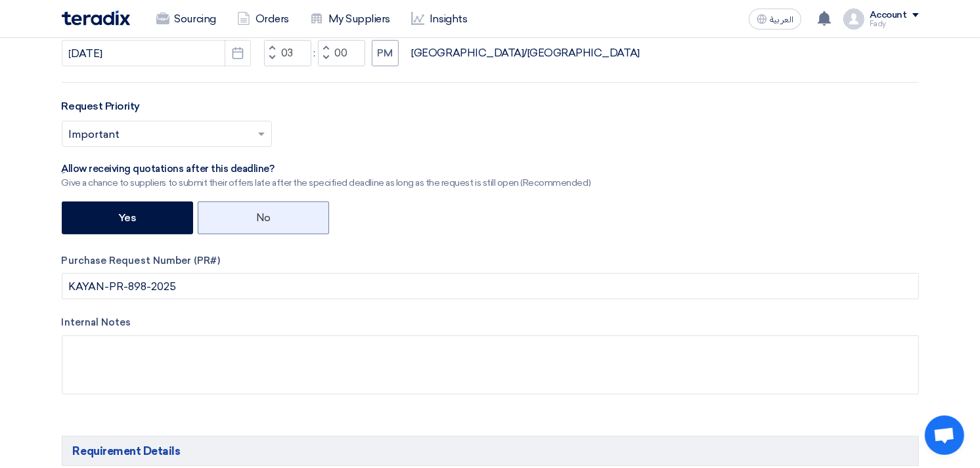
click at [271, 212] on label "No" at bounding box center [263, 218] width 131 height 33
click at [265, 213] on input "No" at bounding box center [260, 217] width 9 height 9
radio input "true"
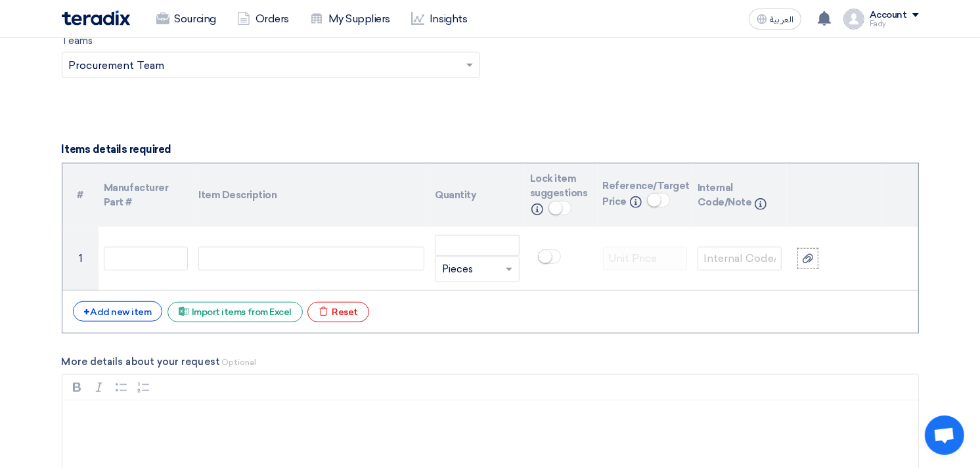
scroll to position [730, 0]
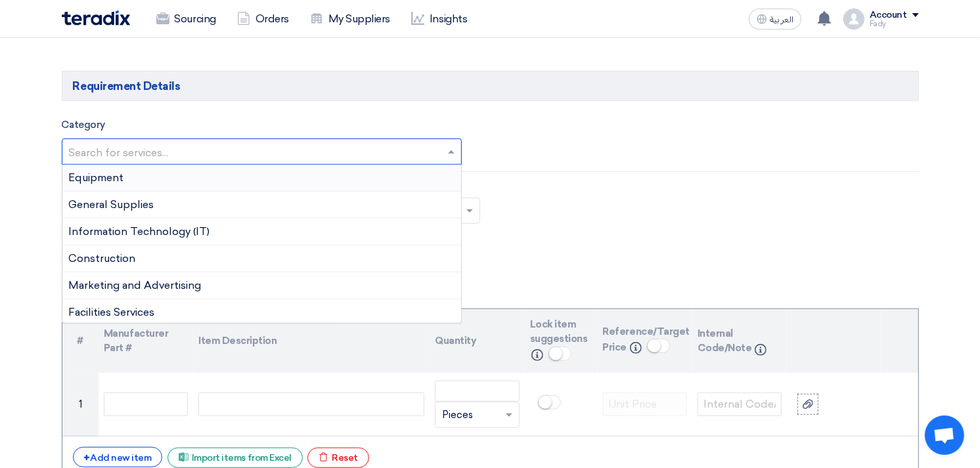
click at [230, 154] on input "text" at bounding box center [255, 154] width 373 height 22
click at [162, 230] on span "Information Technology (IT)" at bounding box center [139, 231] width 141 height 12
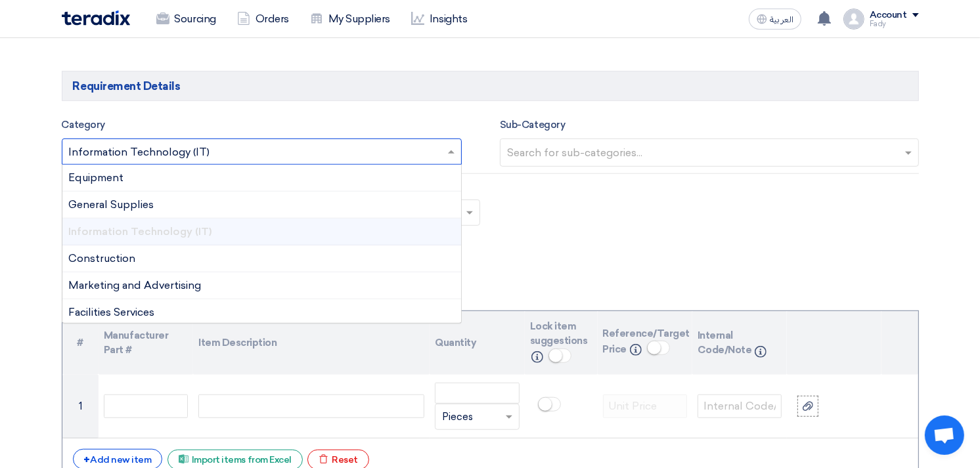
click at [228, 150] on input "text" at bounding box center [255, 154] width 373 height 22
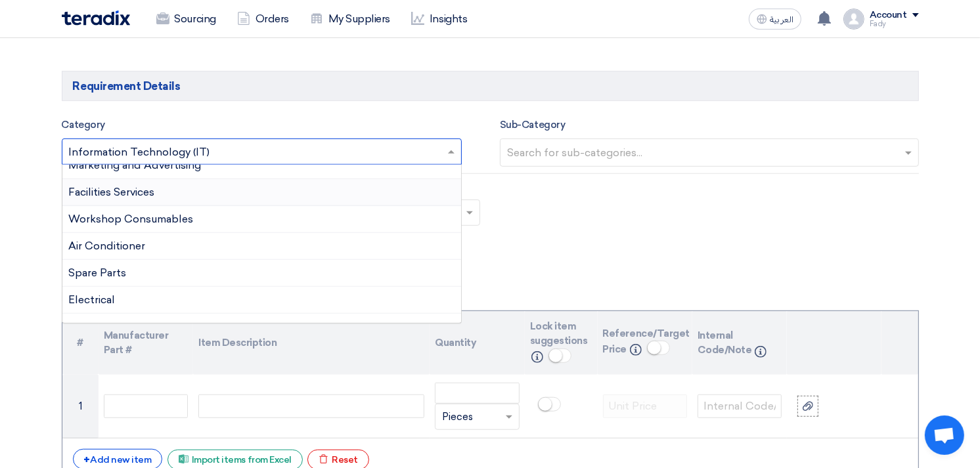
scroll to position [146, 0]
click at [166, 221] on div "Air Conditioner" at bounding box center [261, 221] width 399 height 27
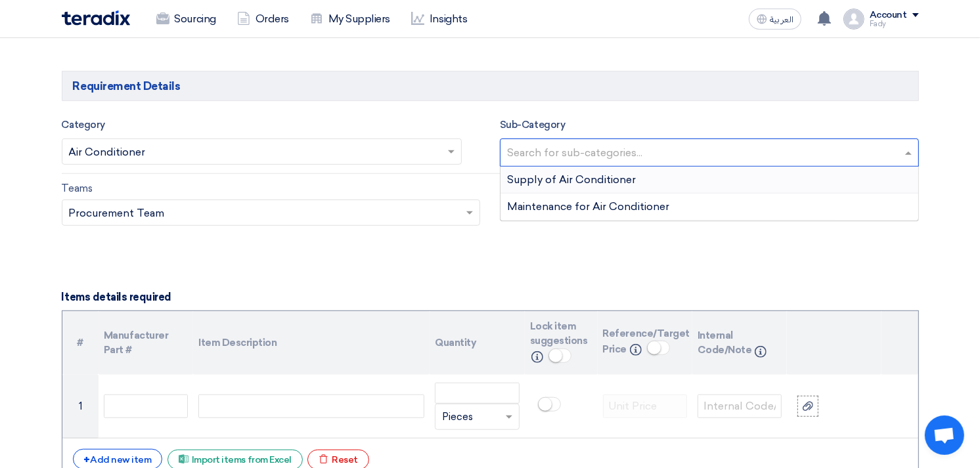
click at [639, 158] on input "text" at bounding box center [711, 154] width 408 height 22
click at [594, 185] on span "Supply of Air Conditioner" at bounding box center [571, 179] width 129 height 12
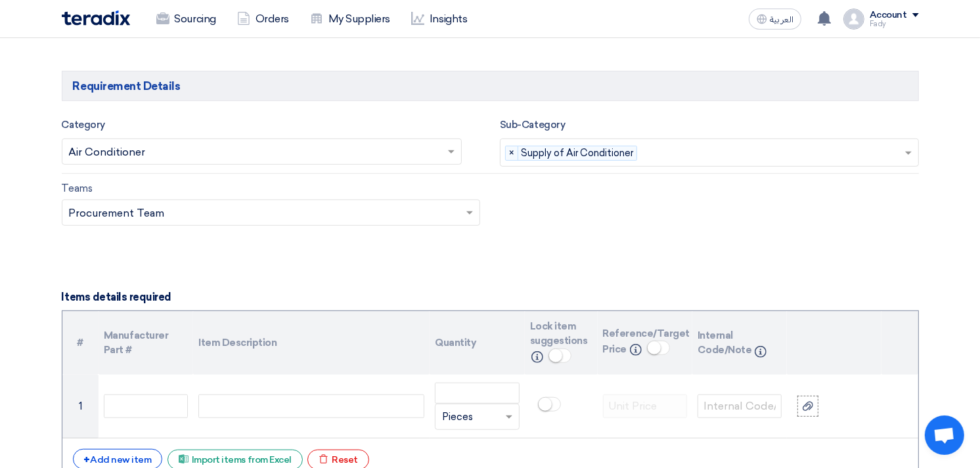
scroll to position [803, 0]
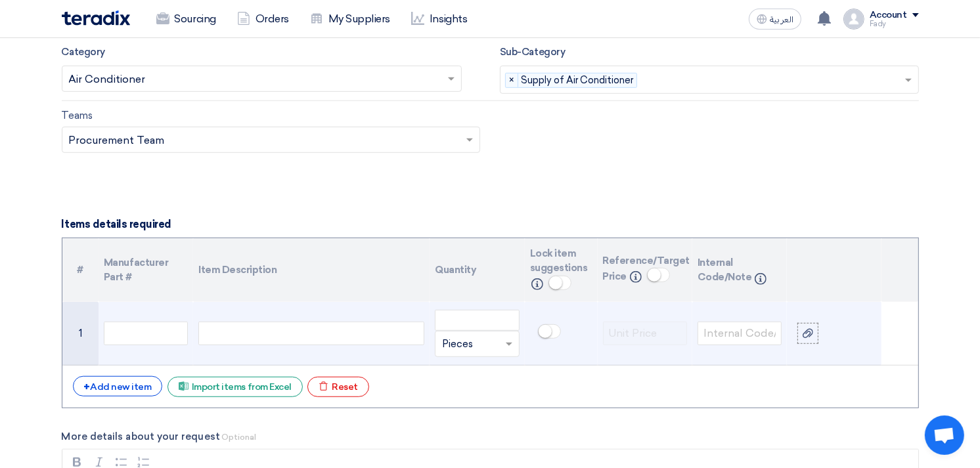
click at [305, 338] on div at bounding box center [311, 334] width 226 height 24
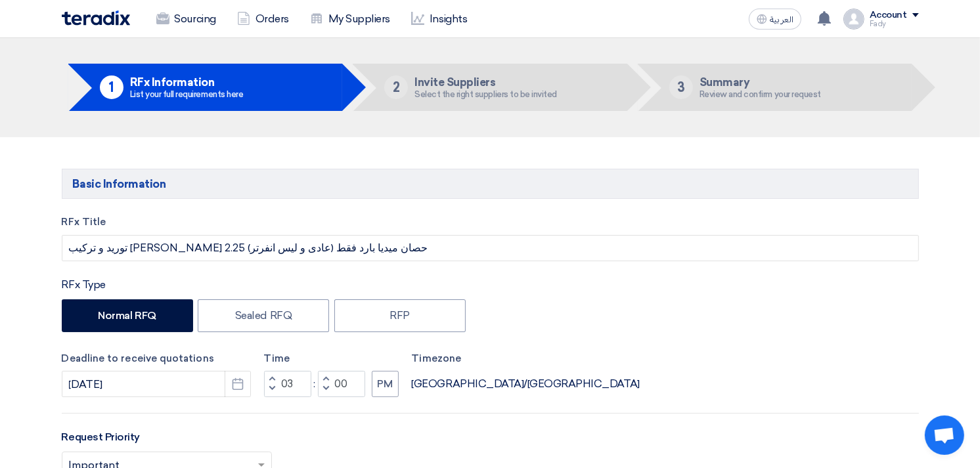
scroll to position [0, 0]
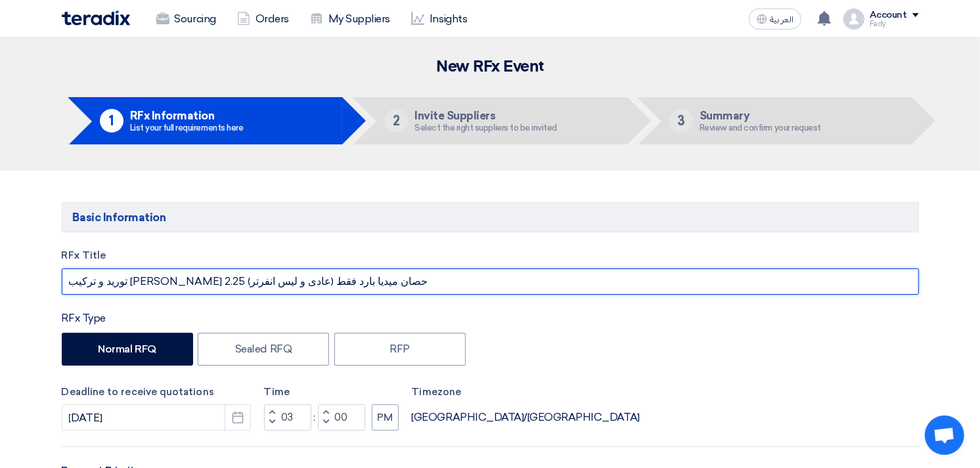
click at [344, 280] on input "توريد و تركيب [PERSON_NAME] 2.25 حصان ميديا بارد فقط (عادى و ليس انفرتر)" at bounding box center [490, 282] width 857 height 26
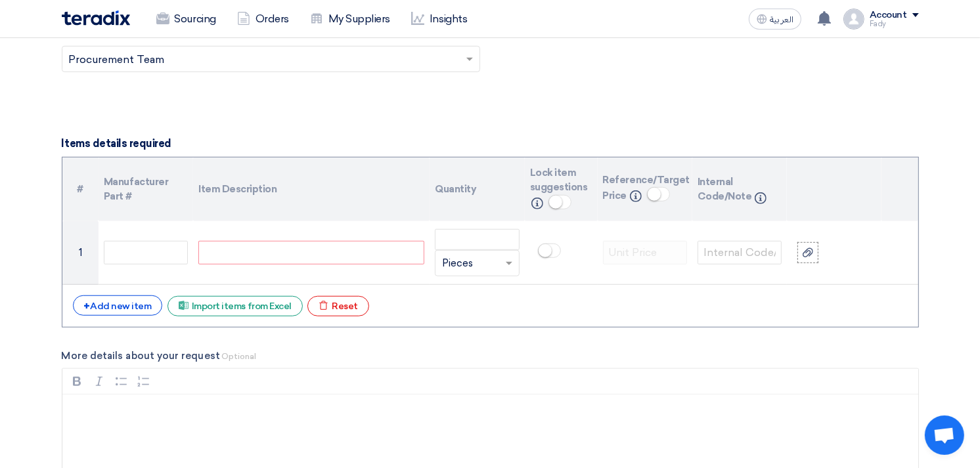
scroll to position [876, 0]
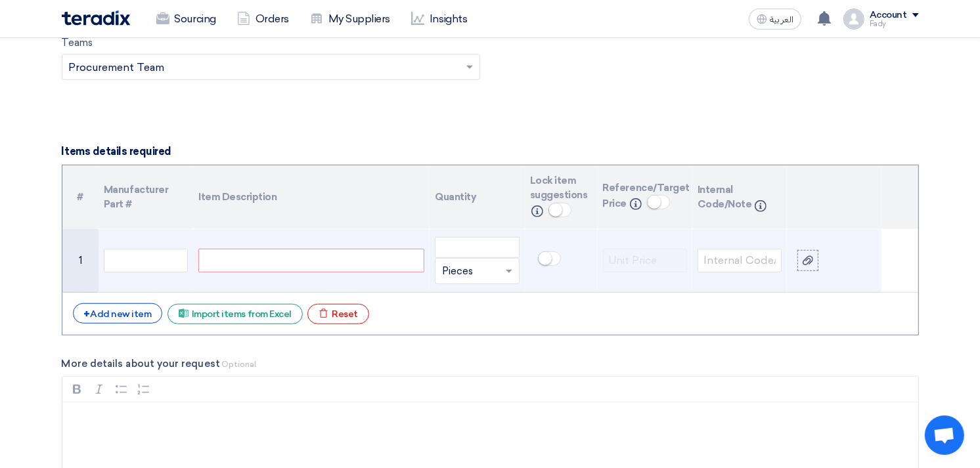
click at [332, 261] on div at bounding box center [311, 261] width 226 height 24
paste div
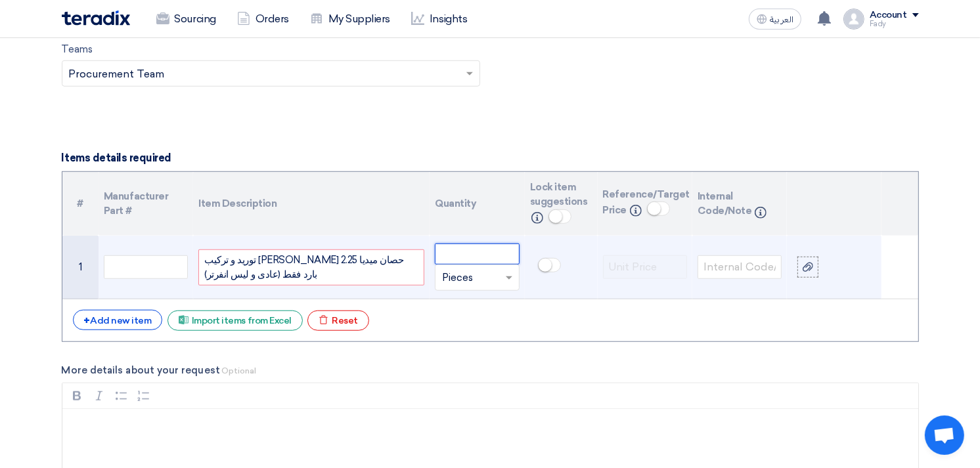
click at [480, 259] on input "number" at bounding box center [477, 254] width 84 height 21
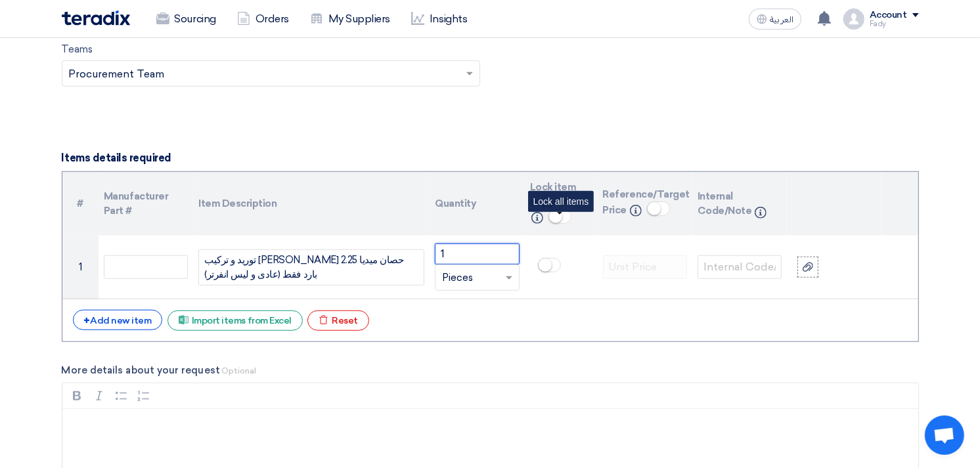
type input "1"
click at [559, 218] on small at bounding box center [555, 216] width 13 height 13
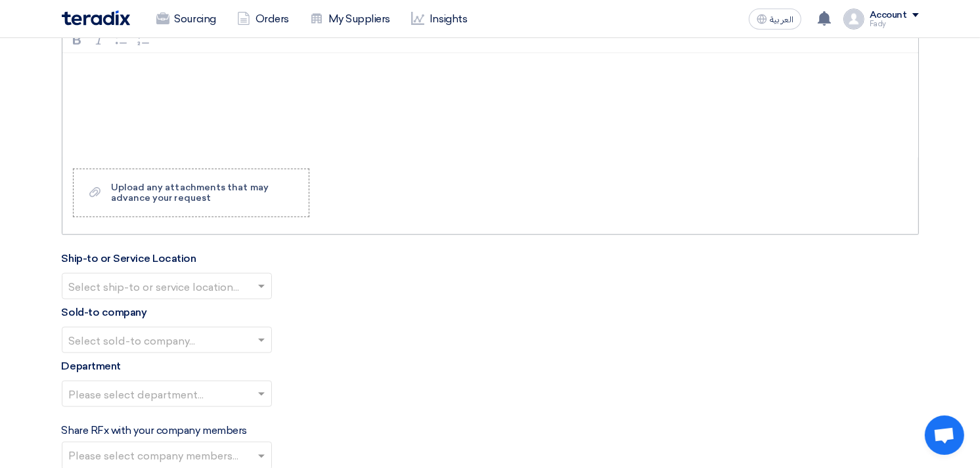
scroll to position [1234, 0]
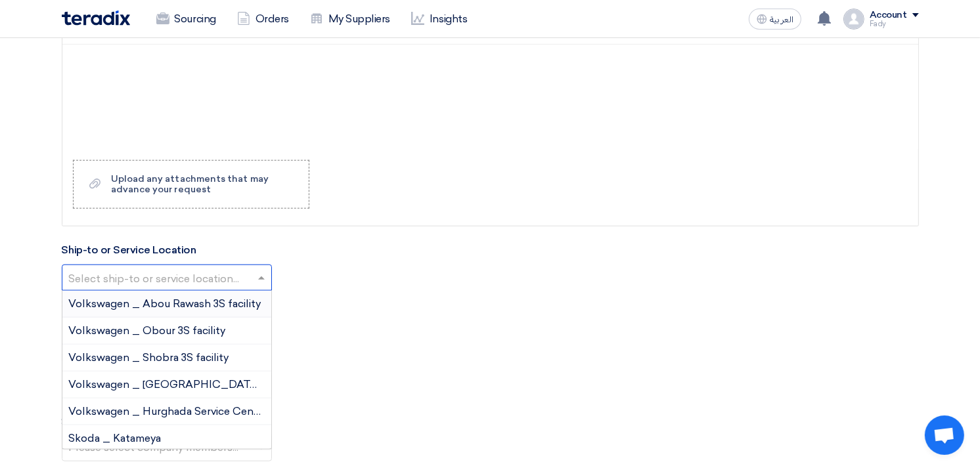
click at [132, 274] on input "text" at bounding box center [160, 280] width 183 height 22
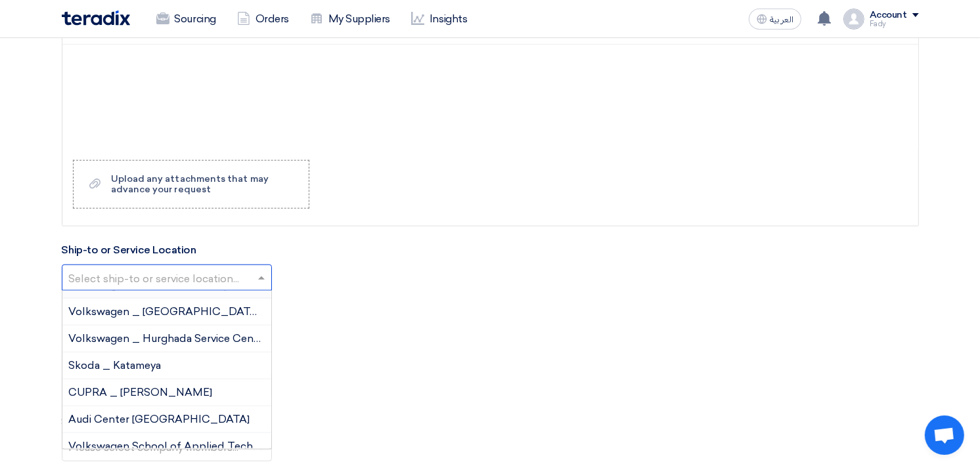
scroll to position [139, 0]
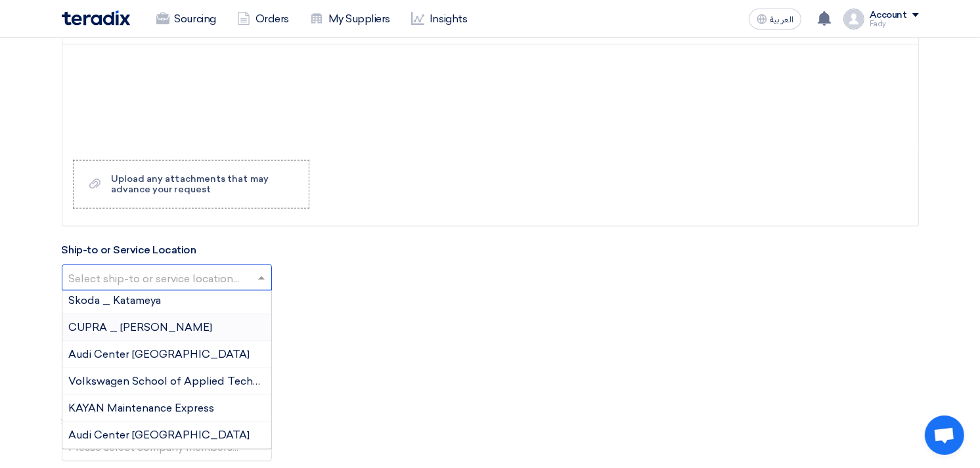
click at [127, 328] on span "CUPRA _ [PERSON_NAME]" at bounding box center [141, 327] width 144 height 12
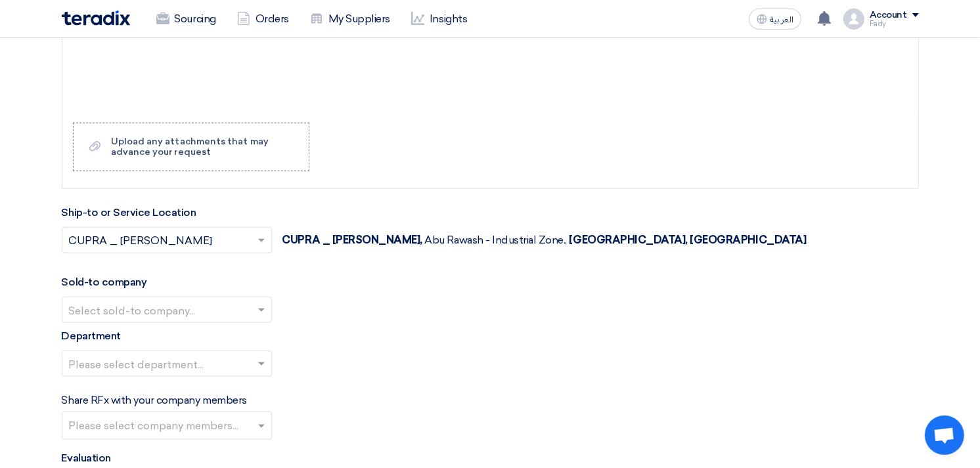
scroll to position [1307, 0]
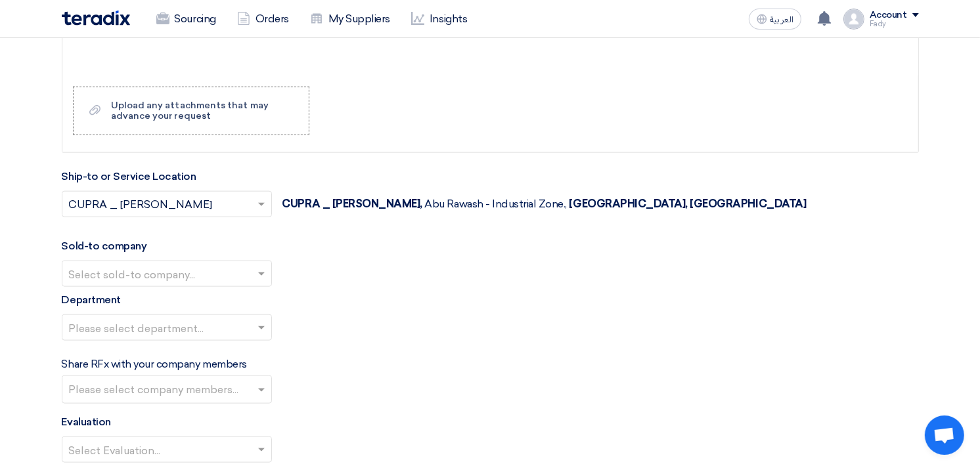
click at [141, 275] on input "text" at bounding box center [160, 276] width 183 height 22
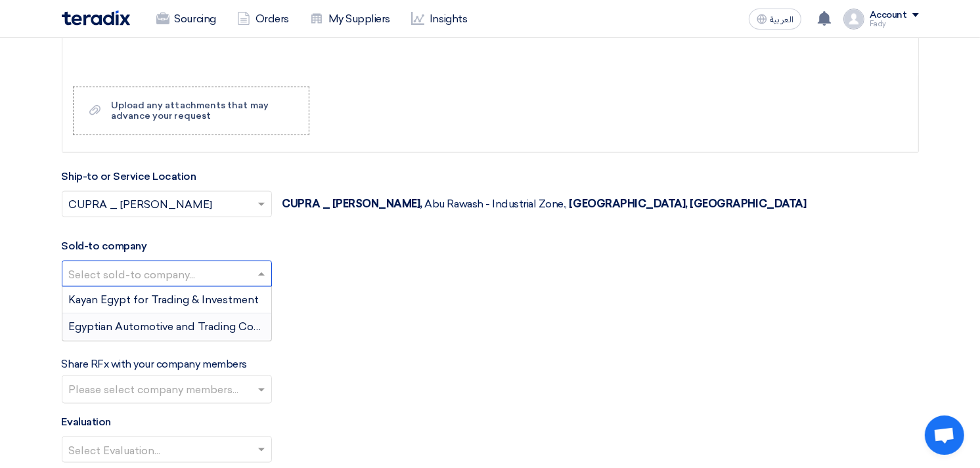
click at [124, 331] on span "Egyptian Automotive and Trading Company" at bounding box center [178, 327] width 219 height 12
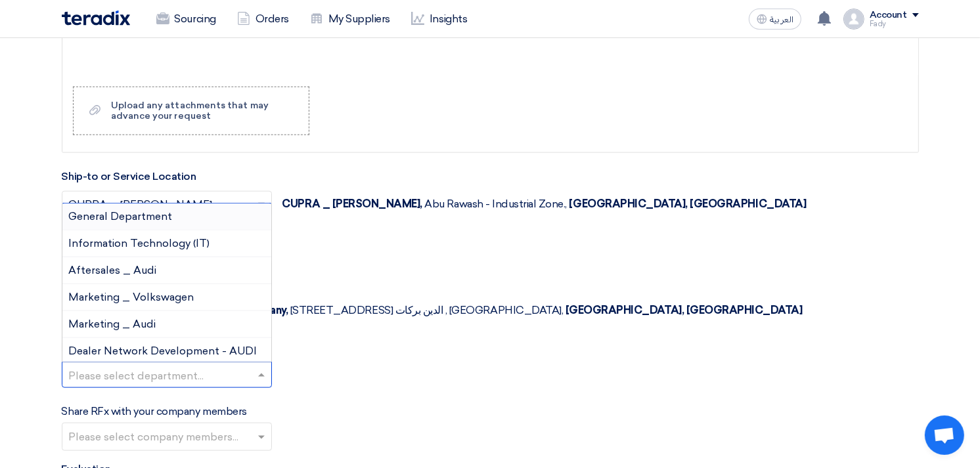
click at [133, 366] on input "text" at bounding box center [160, 377] width 183 height 22
click at [162, 210] on span "General Department" at bounding box center [121, 216] width 104 height 12
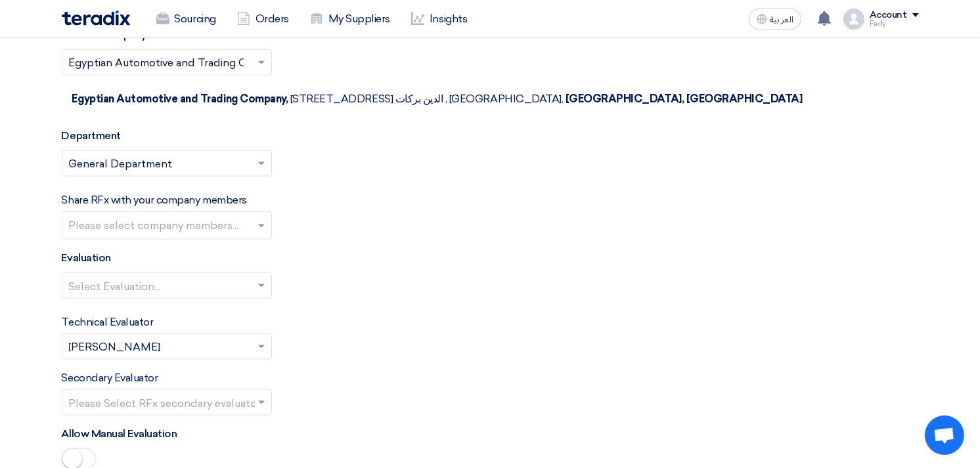
scroll to position [1526, 0]
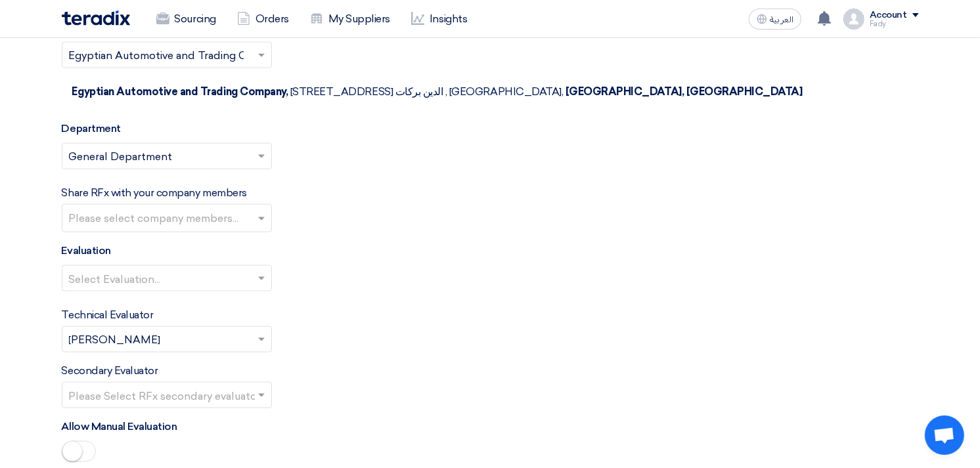
click at [173, 265] on div "Select Evaluation..." at bounding box center [490, 283] width 857 height 37
click at [171, 269] on input "text" at bounding box center [160, 280] width 183 height 22
click at [173, 298] on span "100% Price (VAT Included)" at bounding box center [134, 304] width 131 height 12
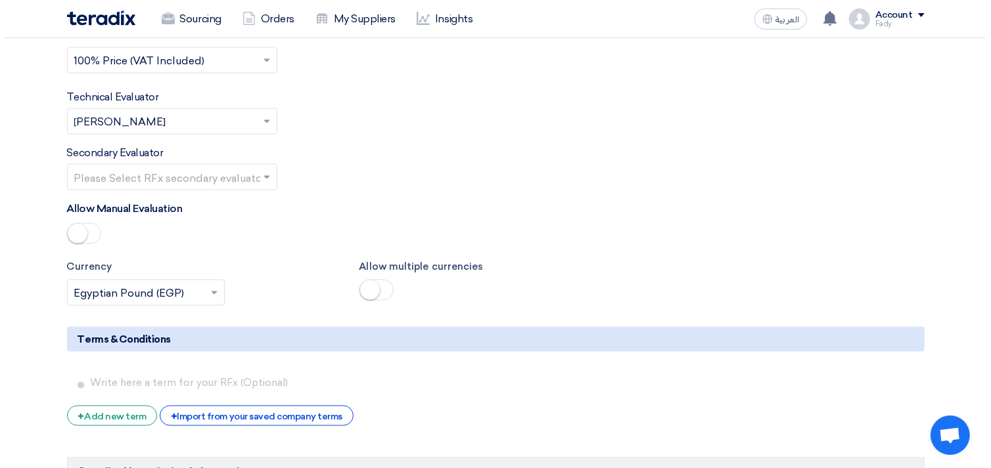
scroll to position [1745, 0]
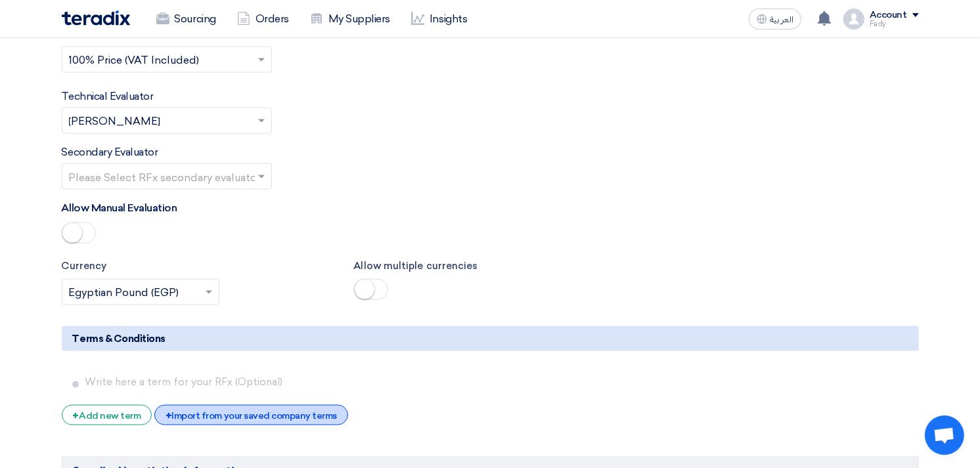
click at [239, 405] on div "+ Import from your saved company terms" at bounding box center [251, 415] width 194 height 20
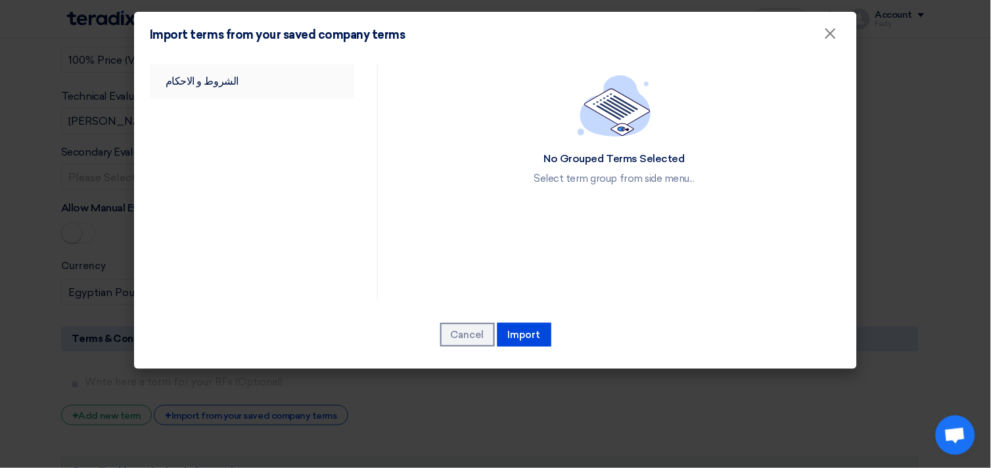
click at [206, 82] on link "الشروط و الاحكام" at bounding box center [252, 81] width 204 height 34
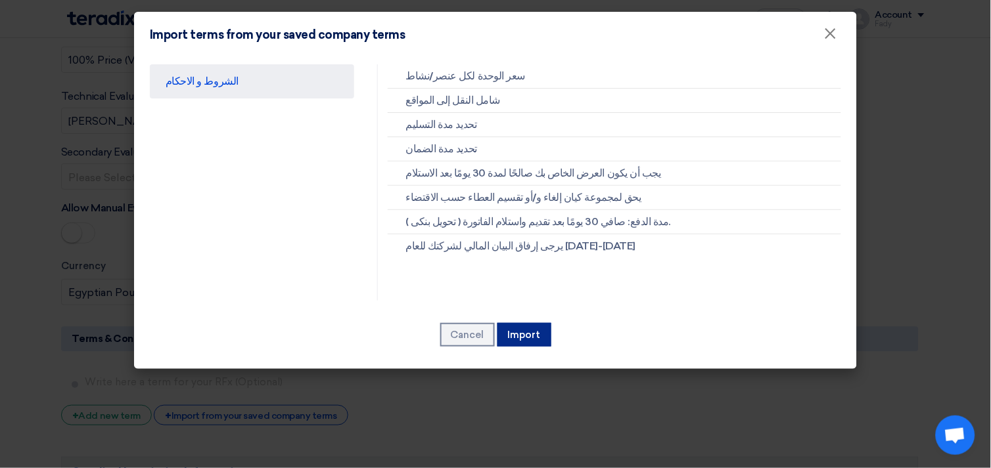
click at [512, 330] on button "Import" at bounding box center [524, 335] width 54 height 24
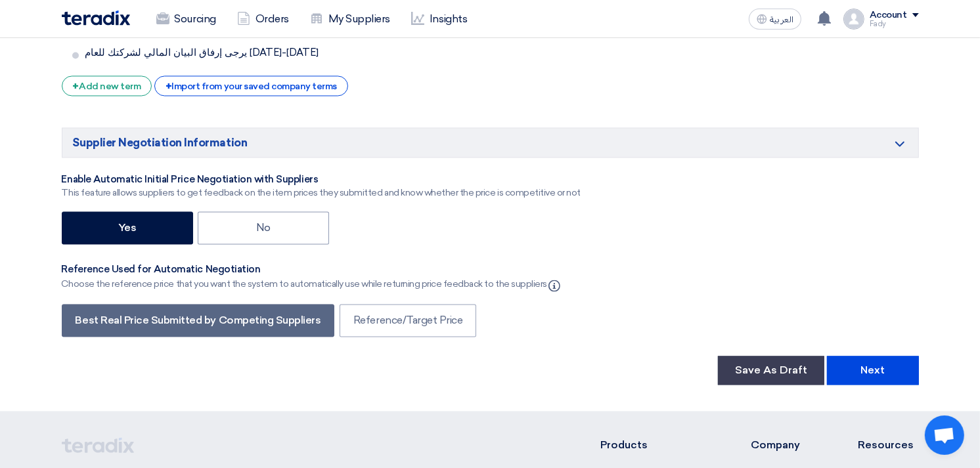
scroll to position [2329, 0]
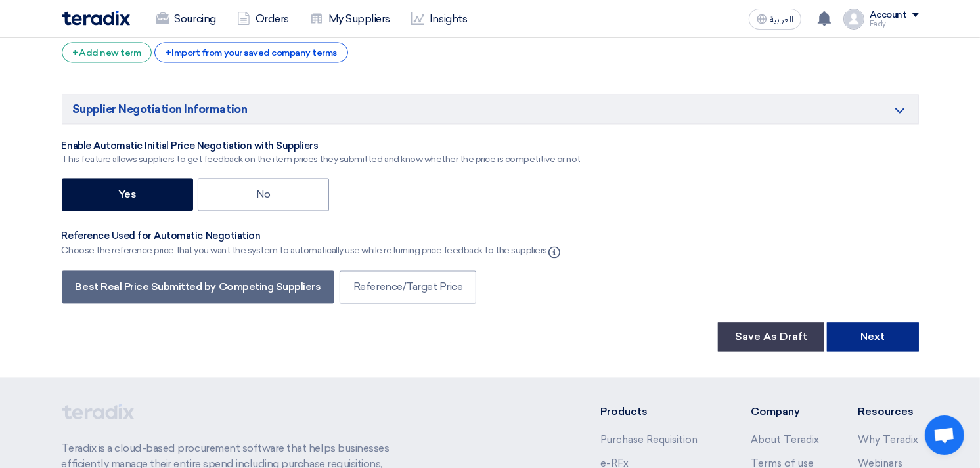
click at [888, 323] on button "Next" at bounding box center [873, 337] width 92 height 29
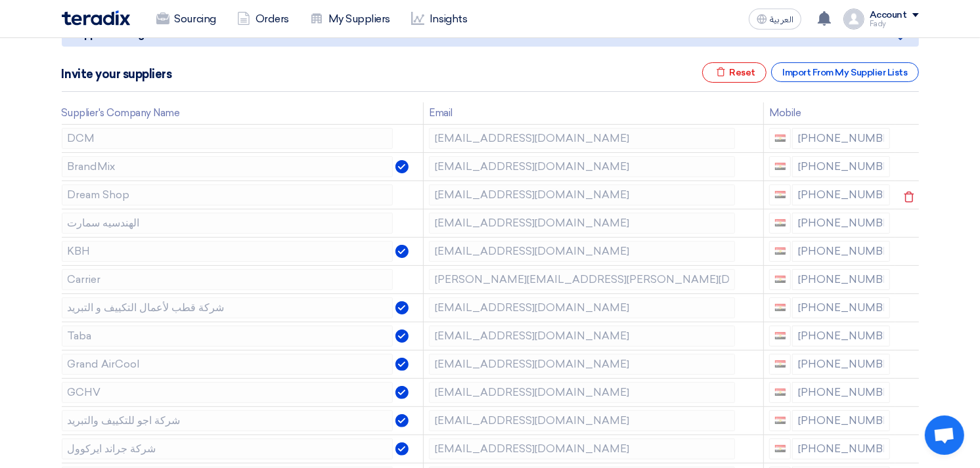
scroll to position [219, 0]
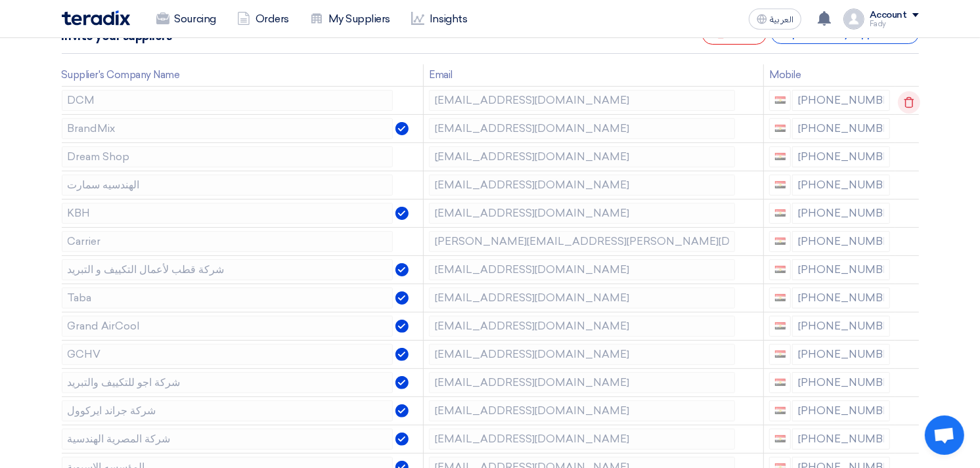
click at [907, 102] on icon at bounding box center [909, 102] width 22 height 22
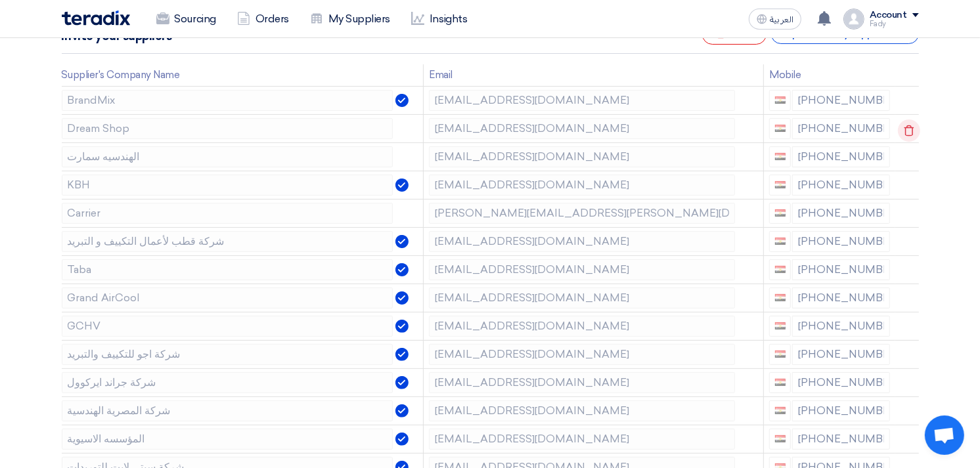
click at [904, 124] on icon at bounding box center [909, 131] width 22 height 22
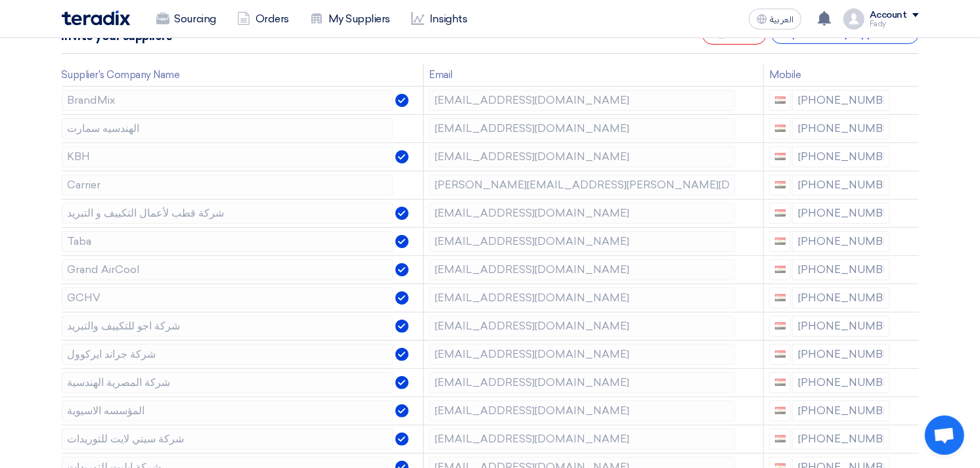
click at [0, 0] on icon at bounding box center [0, 0] width 0 height 0
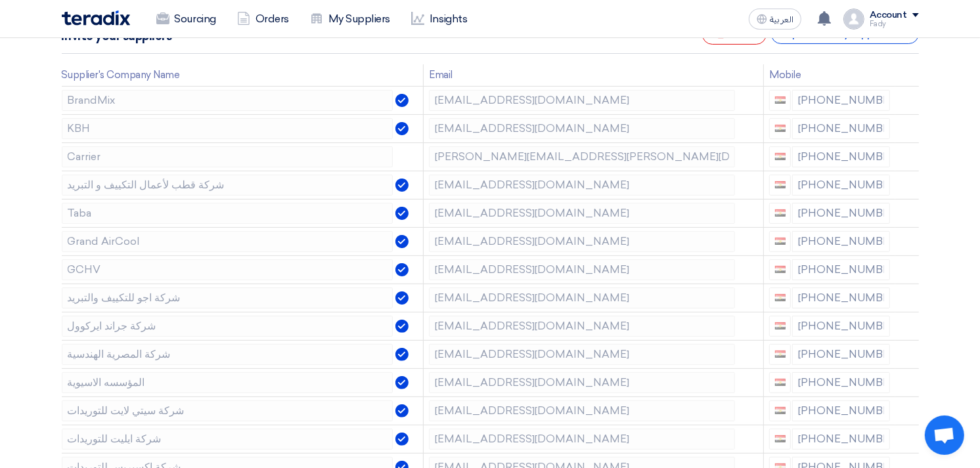
click at [0, 0] on icon at bounding box center [0, 0] width 0 height 0
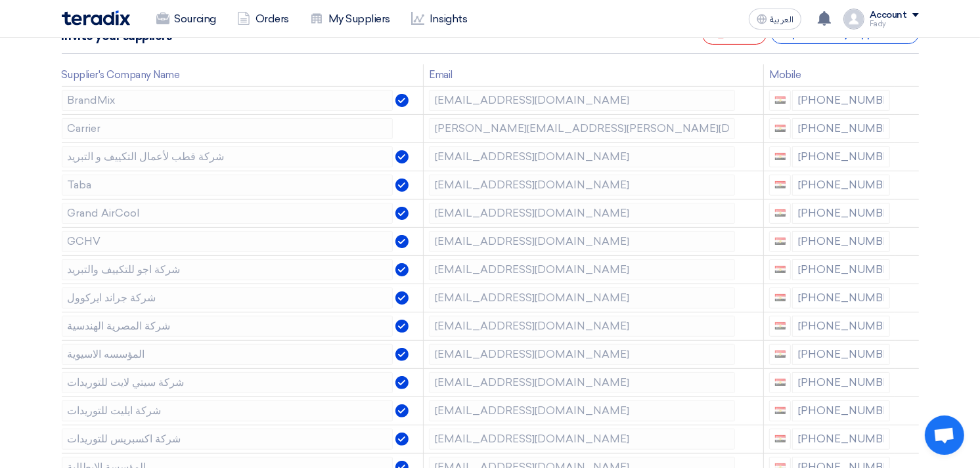
click at [0, 0] on icon at bounding box center [0, 0] width 0 height 0
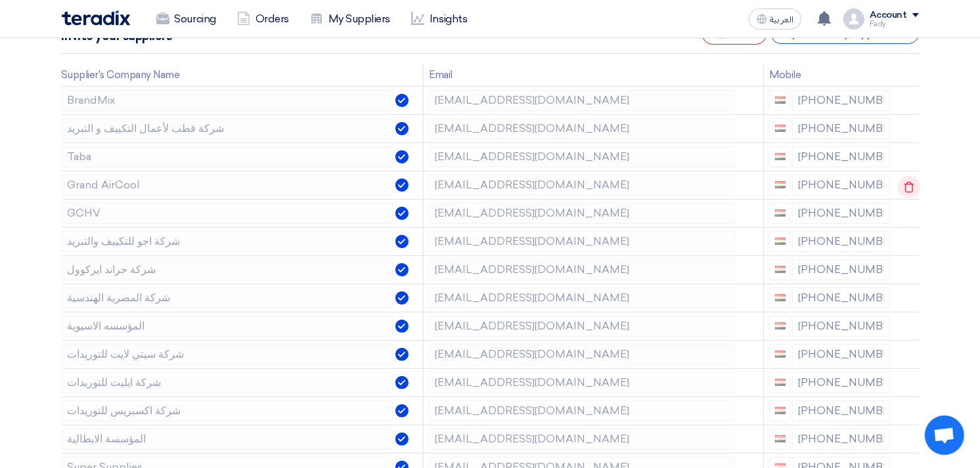
click at [0, 0] on use at bounding box center [0, 0] width 0 height 0
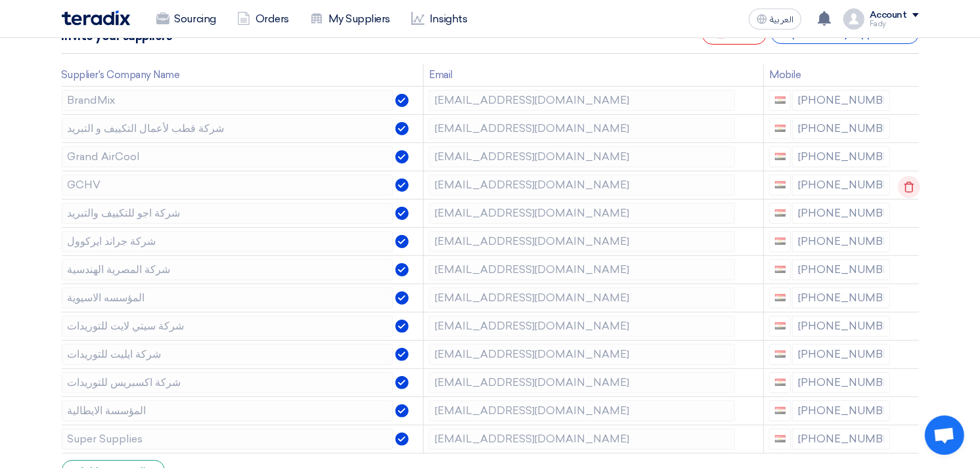
click at [911, 182] on icon at bounding box center [909, 187] width 22 height 22
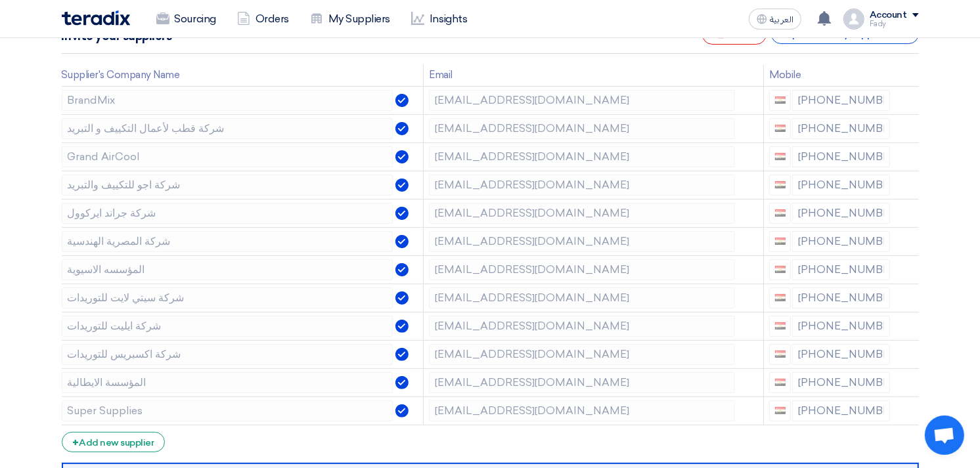
click at [0, 0] on icon at bounding box center [0, 0] width 0 height 0
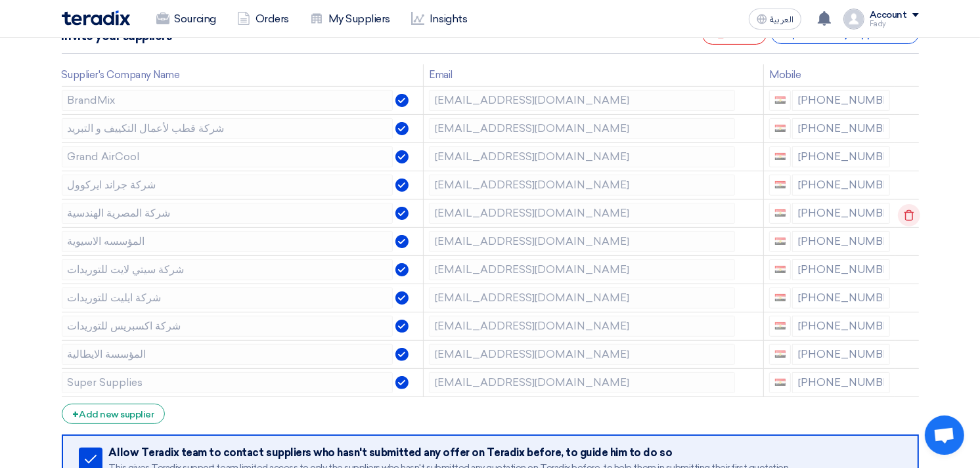
click at [903, 208] on icon at bounding box center [909, 215] width 22 height 22
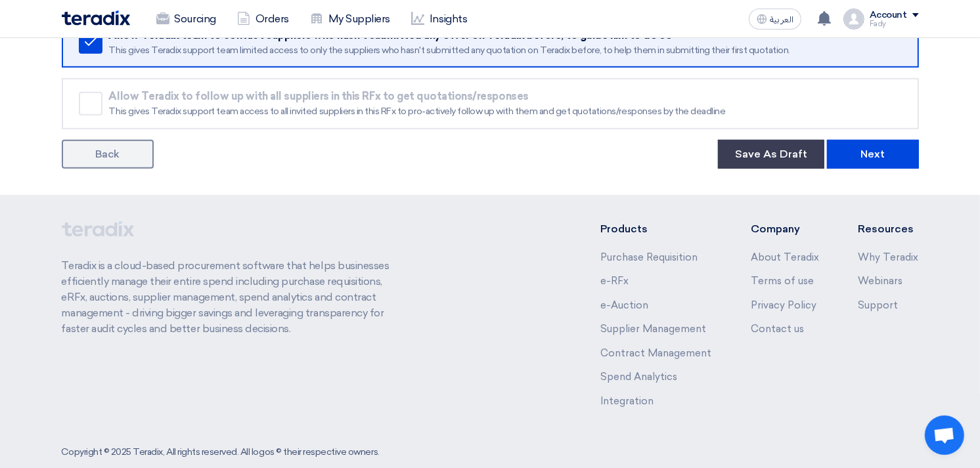
scroll to position [628, 0]
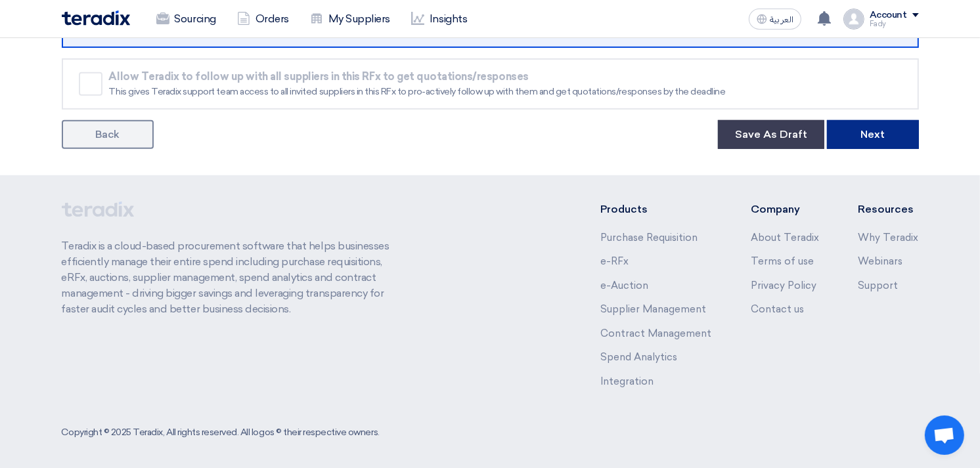
click at [878, 122] on button "Next" at bounding box center [873, 134] width 92 height 29
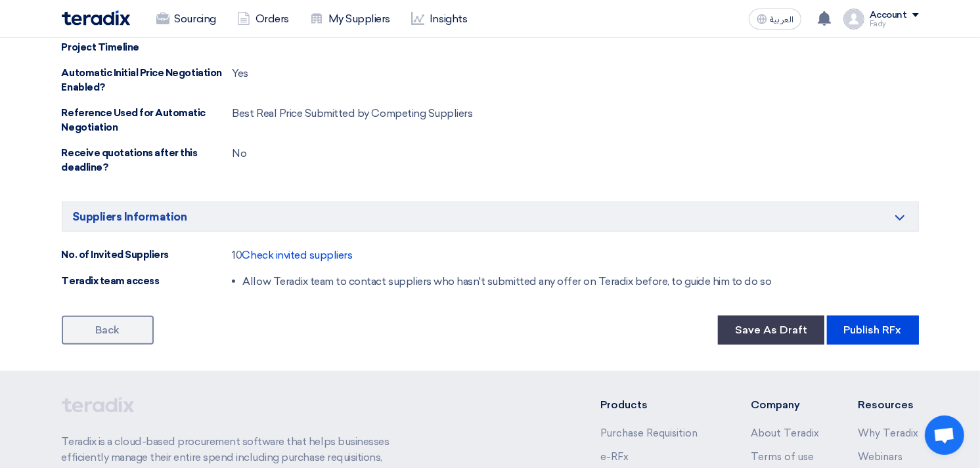
scroll to position [1116, 0]
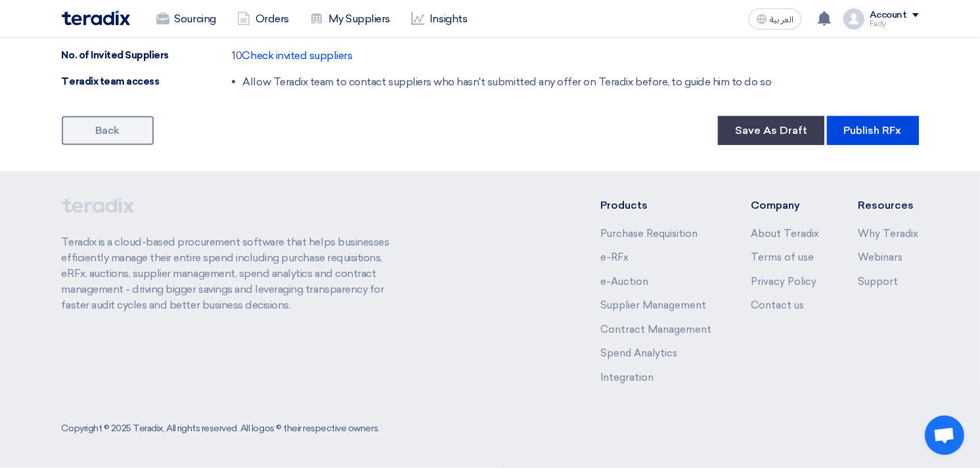
click at [879, 135] on button "Publish RFx" at bounding box center [873, 130] width 92 height 29
